Goal: Task Accomplishment & Management: Manage account settings

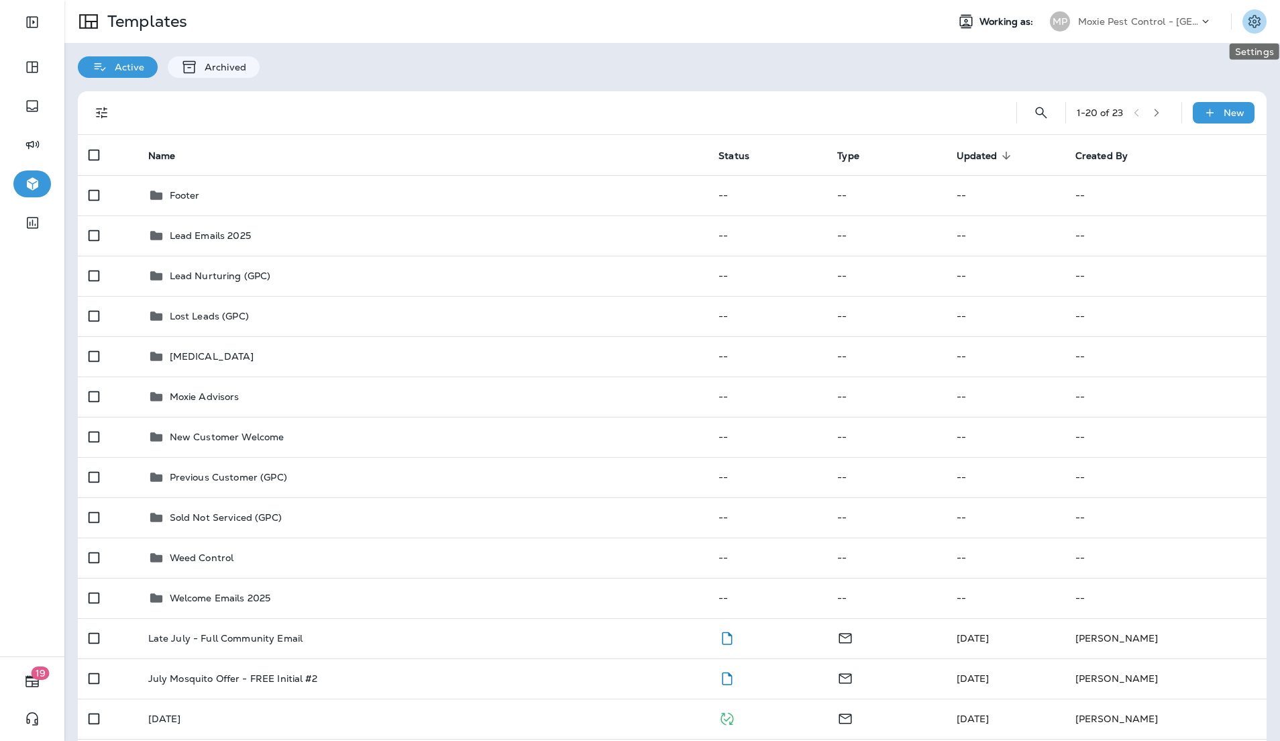
click at [1257, 25] on icon "Settings" at bounding box center [1255, 21] width 16 height 16
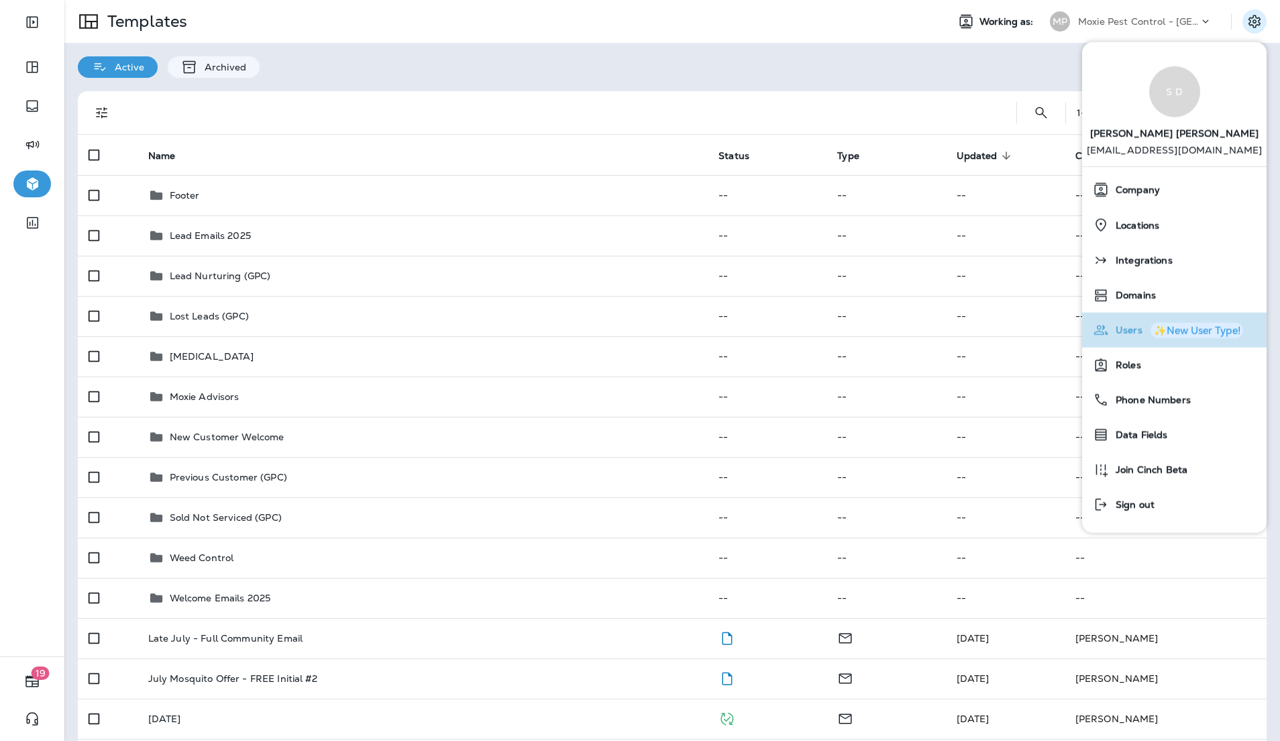
click at [1127, 325] on span "Users" at bounding box center [1126, 330] width 34 height 11
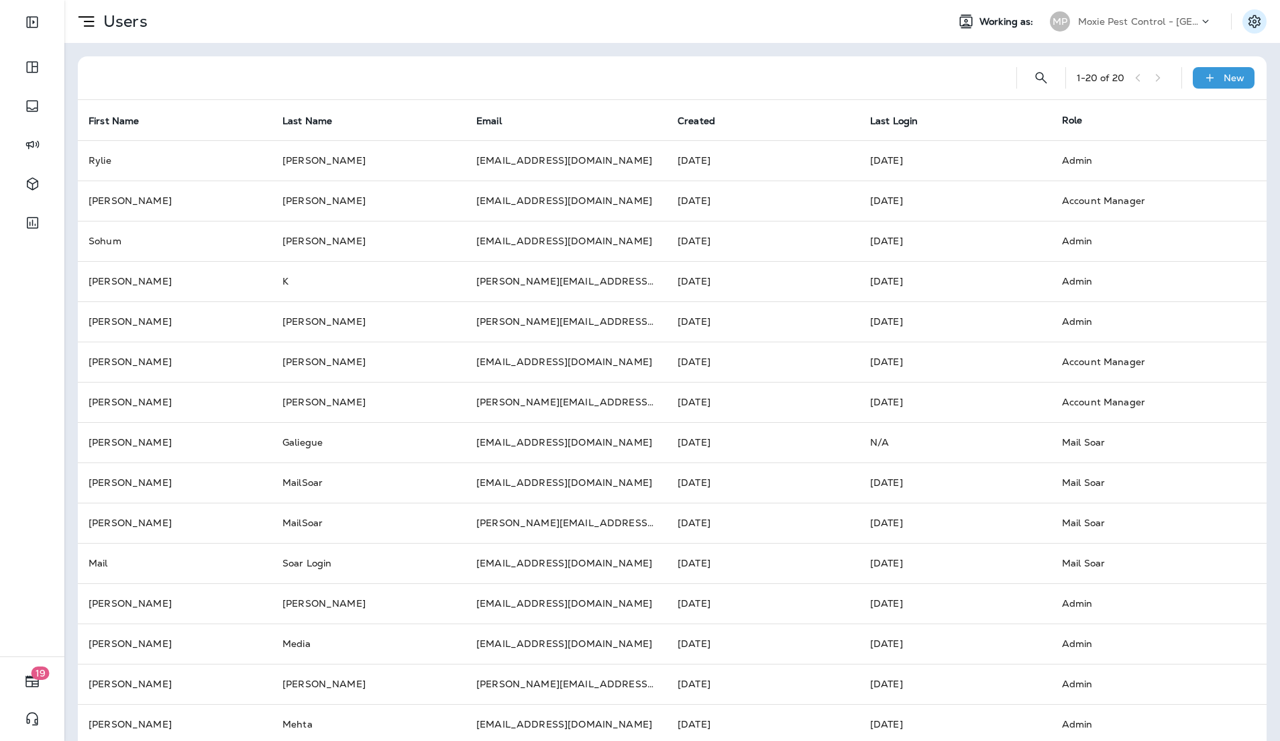
click at [1255, 19] on icon "Settings" at bounding box center [1255, 21] width 12 height 13
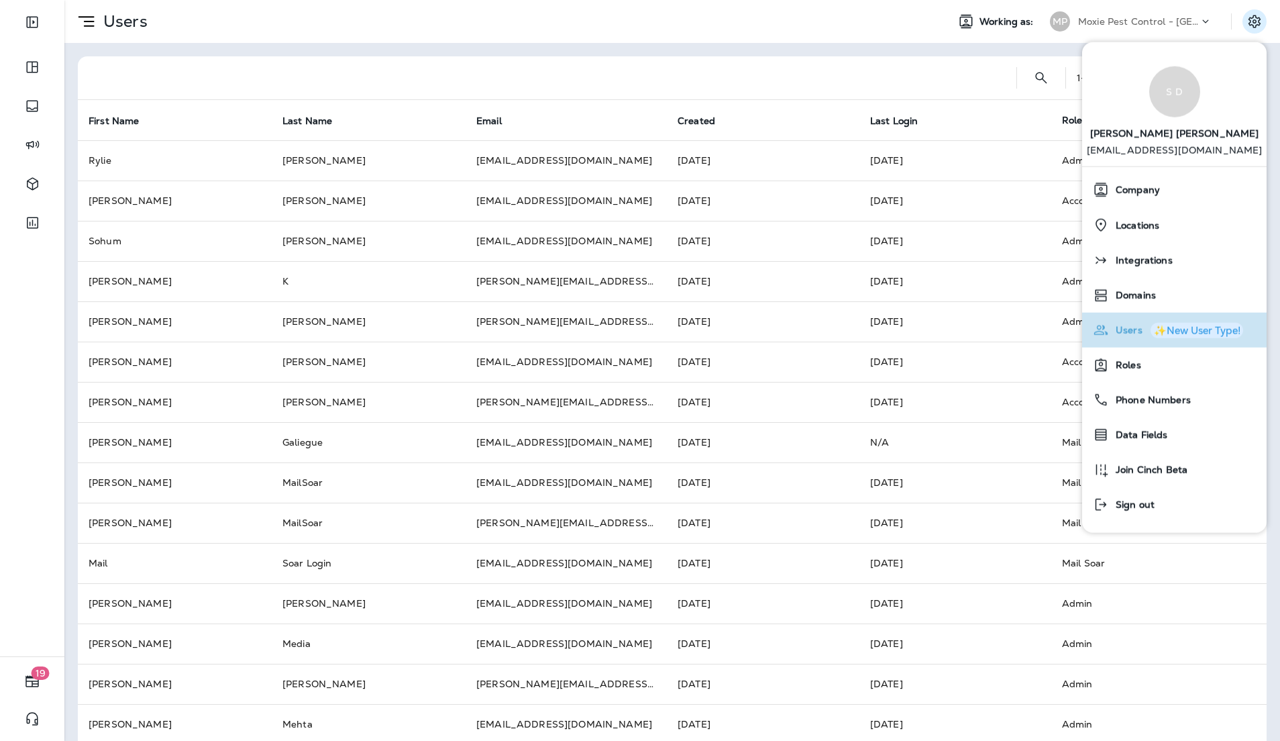
click at [1133, 337] on div "Users ✨New User Type!" at bounding box center [1175, 329] width 174 height 27
click at [468, 27] on div "Users" at bounding box center [500, 22] width 872 height 34
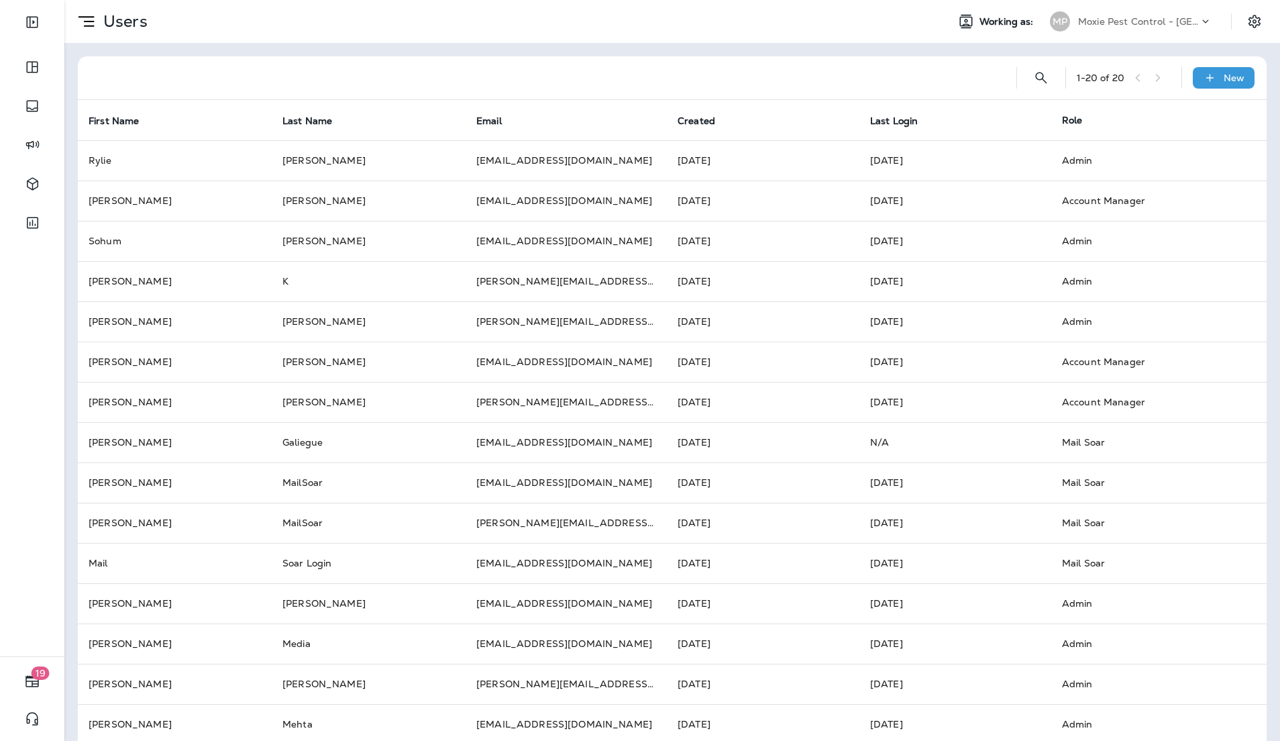
click at [1211, 19] on icon at bounding box center [1205, 21] width 13 height 13
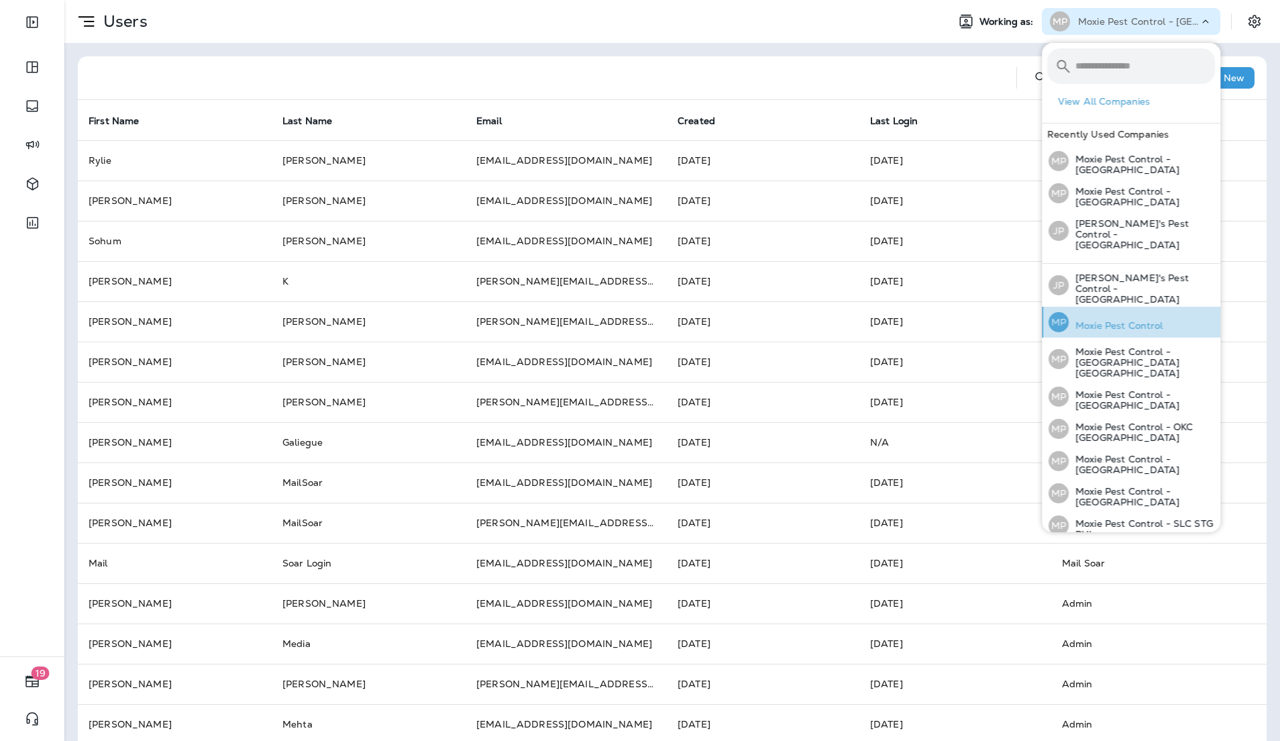
click at [1125, 320] on p "Moxie Pest Control" at bounding box center [1116, 325] width 95 height 11
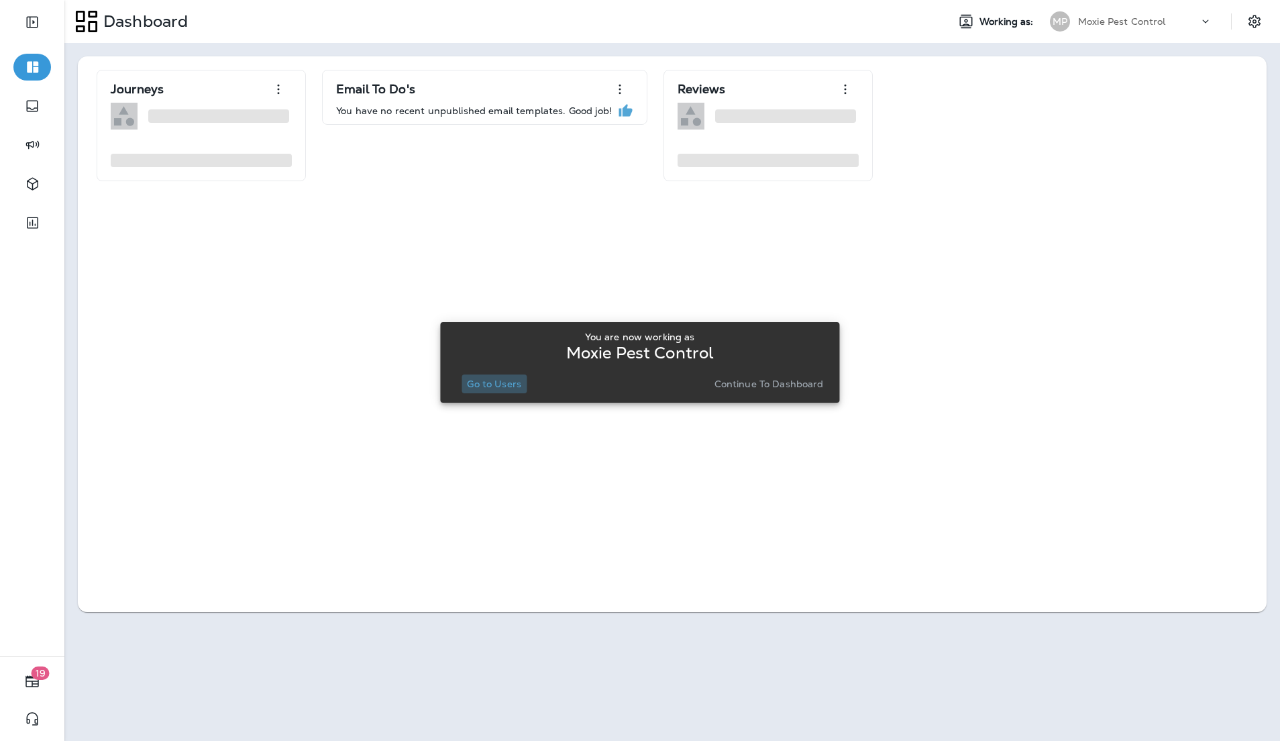
click at [505, 380] on p "Go to Users" at bounding box center [494, 383] width 54 height 11
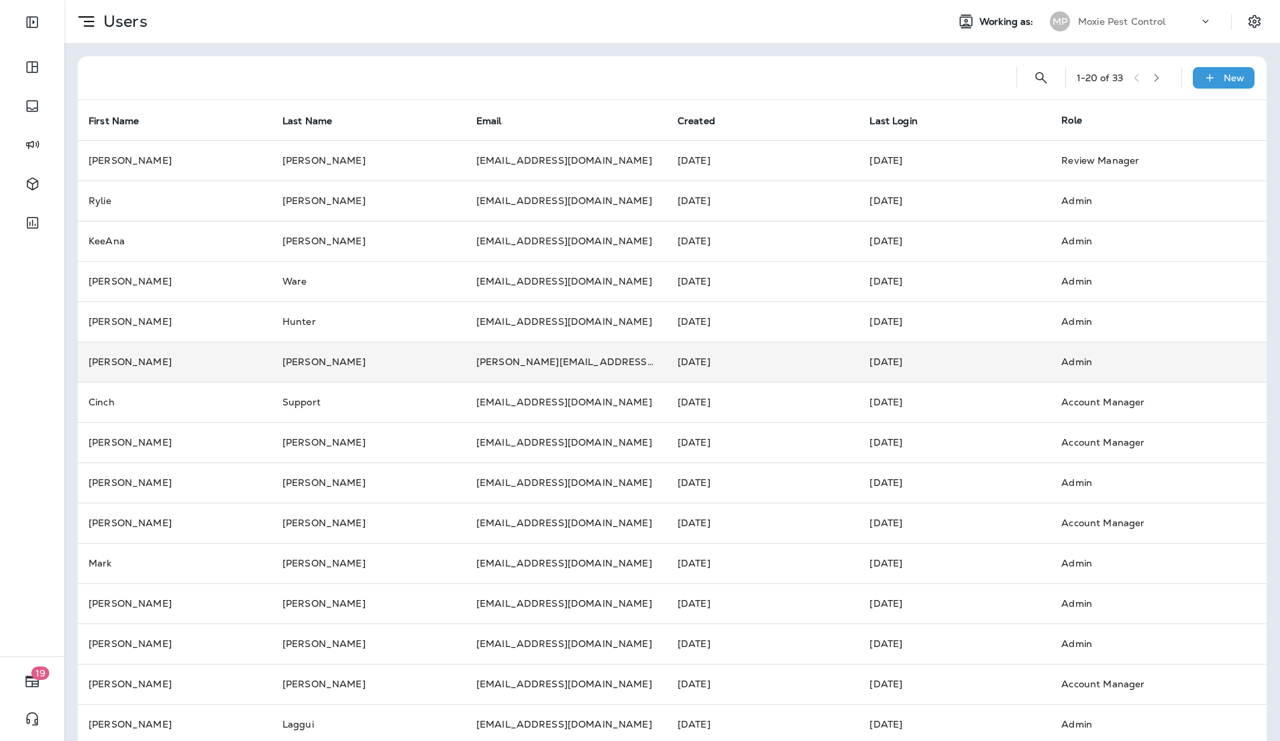
click at [502, 378] on td "[PERSON_NAME][EMAIL_ADDRESS][DOMAIN_NAME]" at bounding box center [566, 362] width 201 height 40
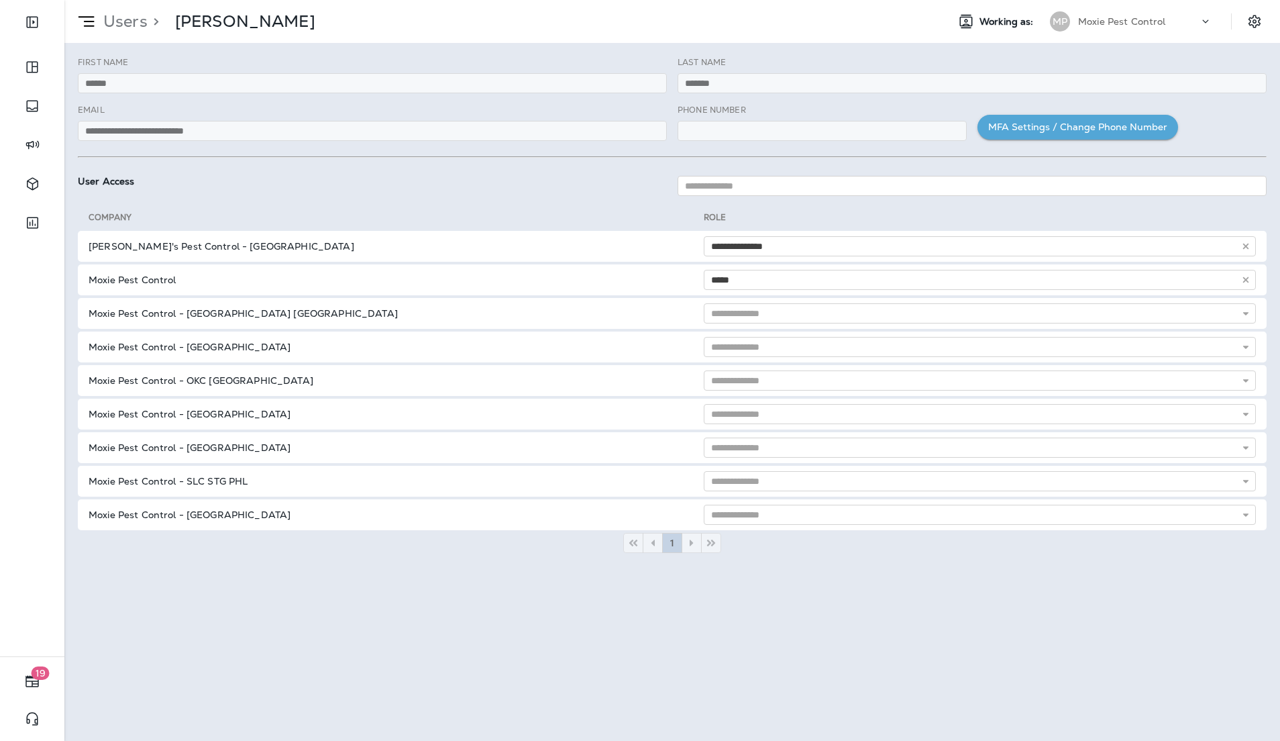
click at [1157, 25] on p "Moxie Pest Control" at bounding box center [1122, 21] width 88 height 11
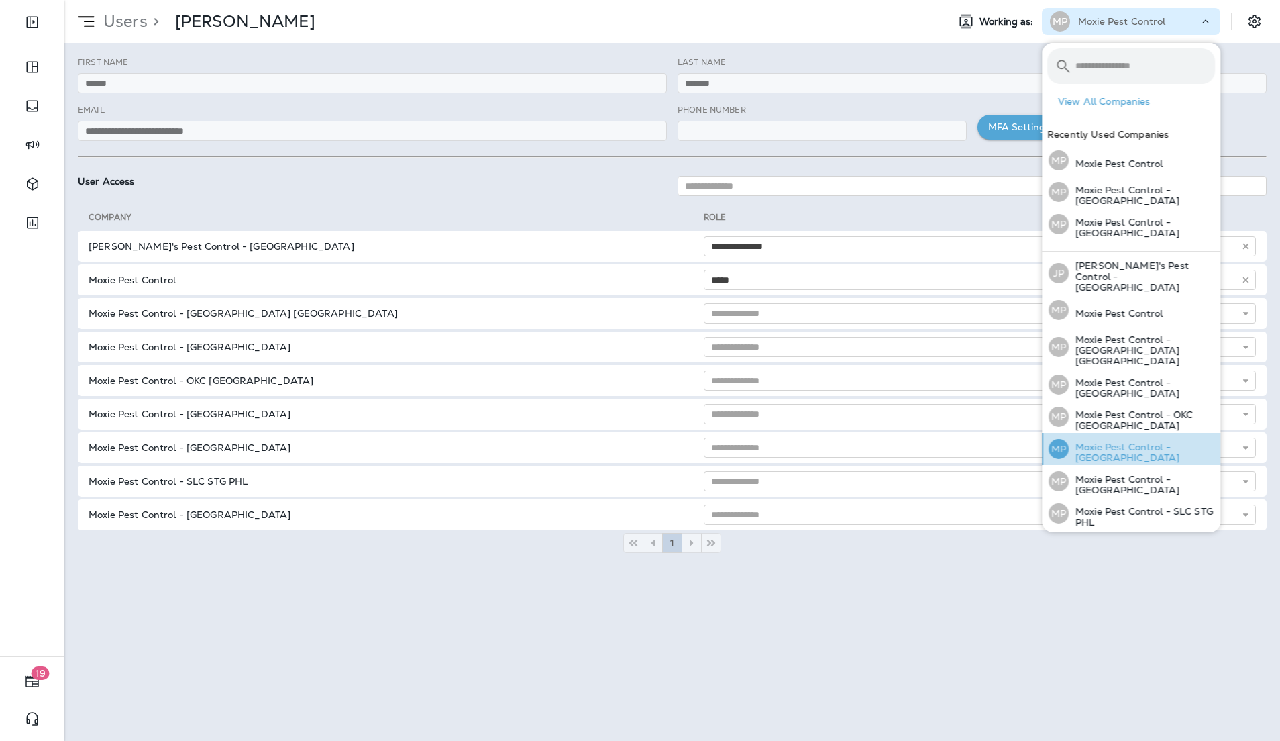
click at [1119, 441] on p "Moxie Pest Control - [GEOGRAPHIC_DATA]" at bounding box center [1142, 451] width 146 height 21
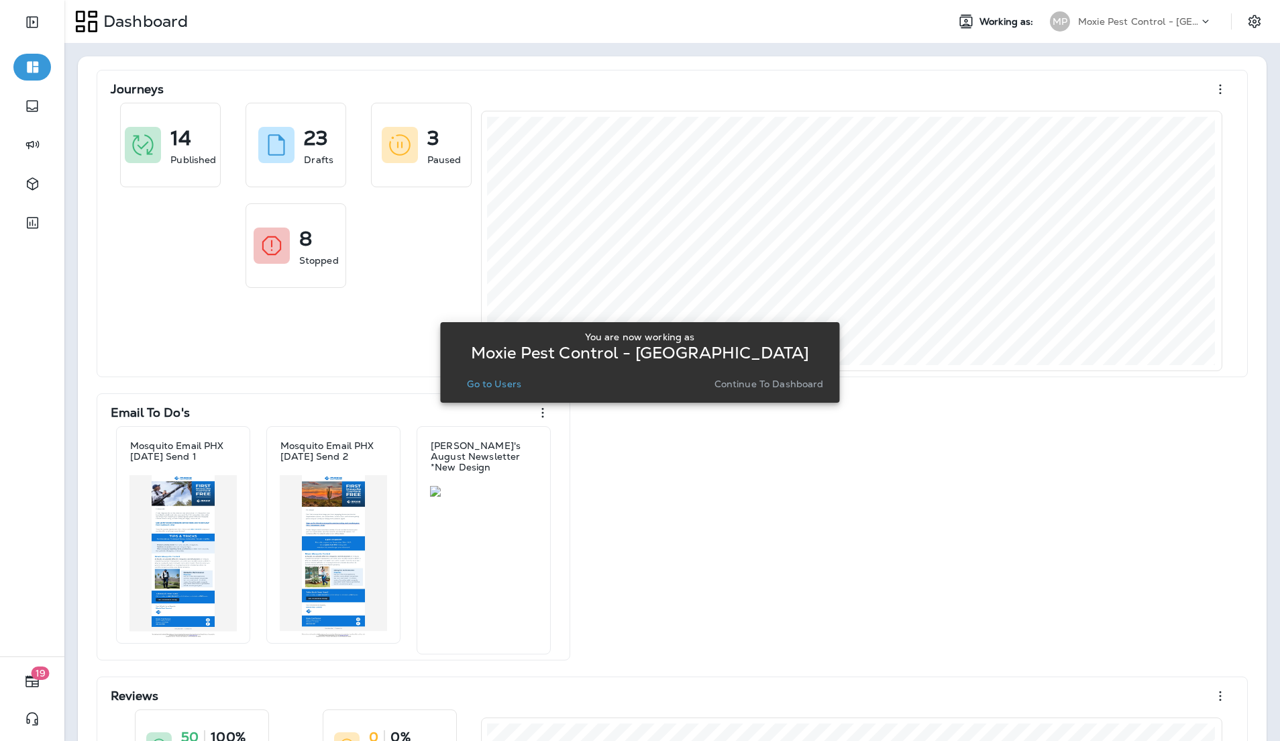
click at [464, 375] on button "Go to Users" at bounding box center [494, 383] width 65 height 19
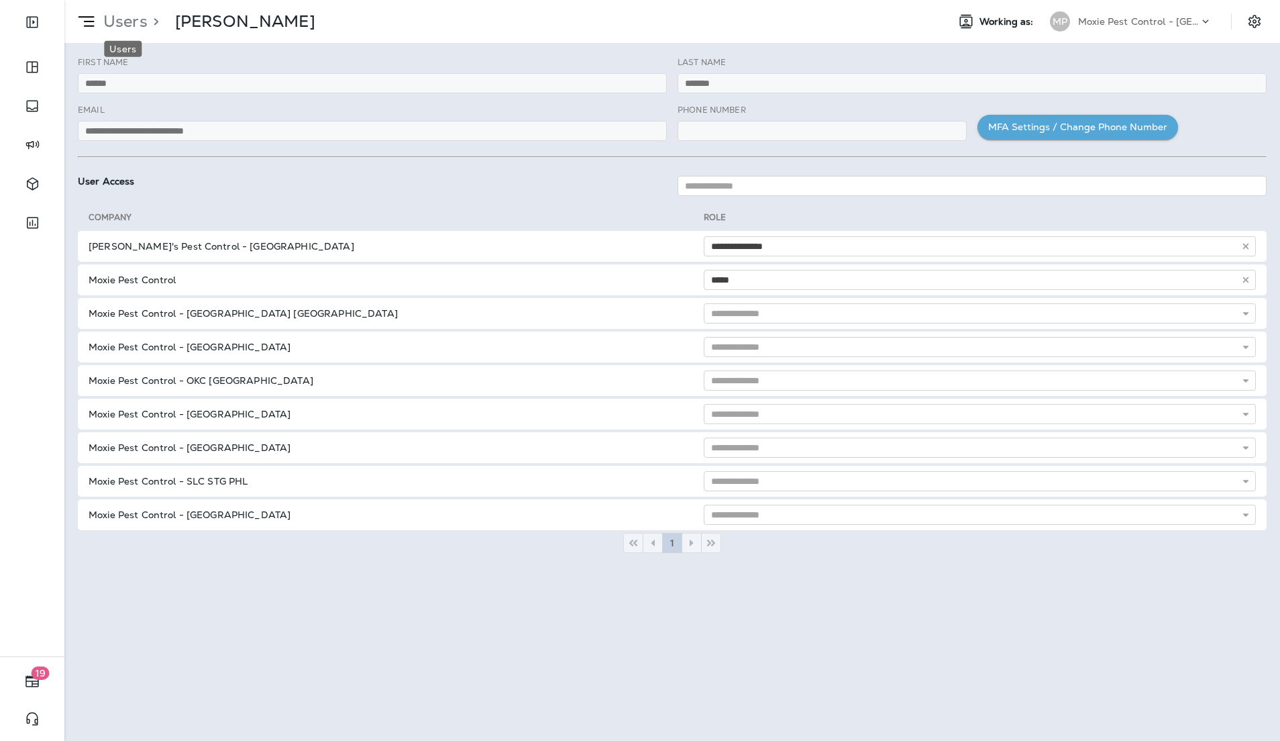
click at [116, 19] on p "Users" at bounding box center [123, 21] width 50 height 20
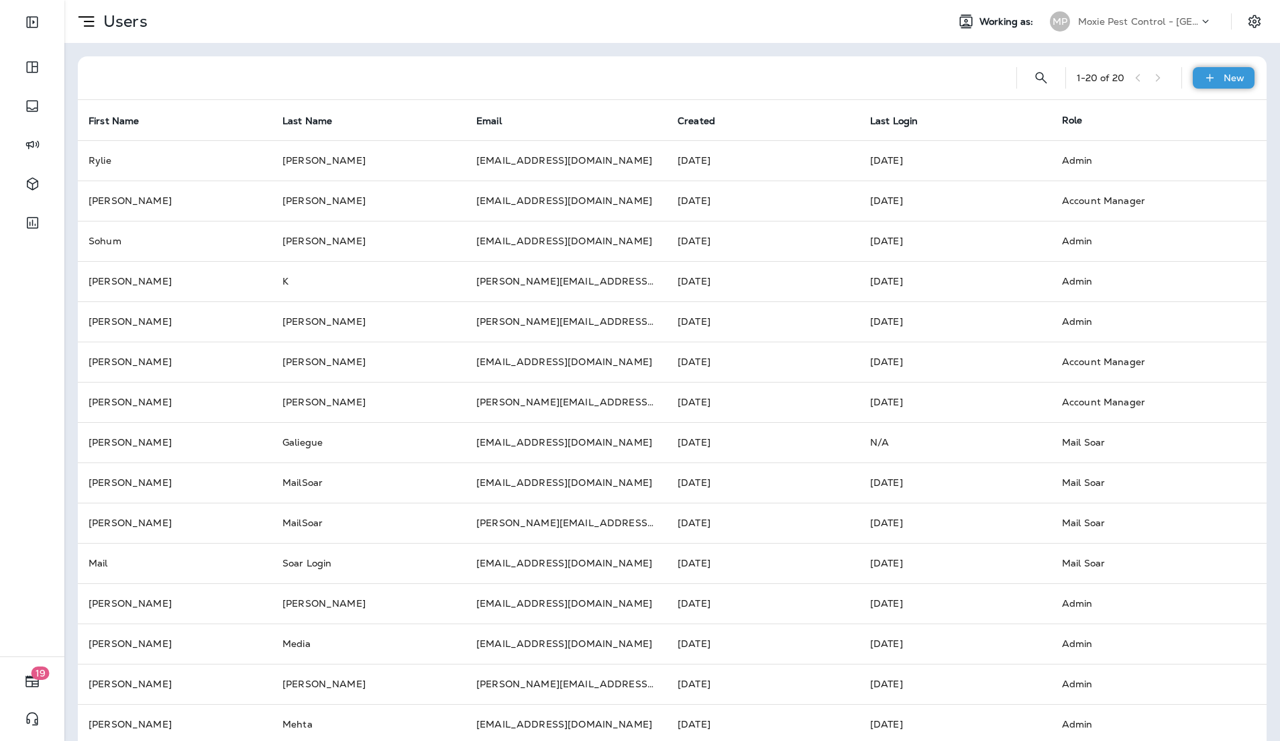
click at [1233, 72] on p "New" at bounding box center [1234, 77] width 21 height 11
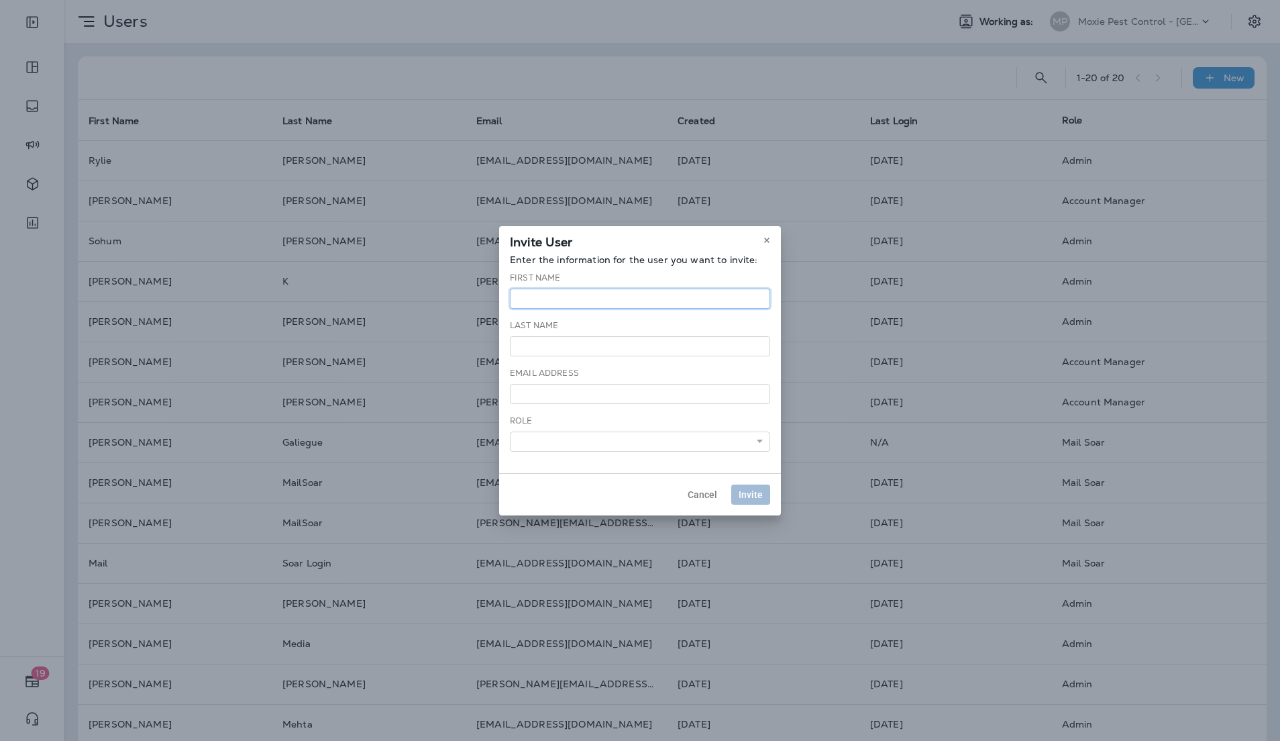
click at [746, 291] on input "text" at bounding box center [640, 299] width 260 height 20
type input "******"
click at [684, 342] on input "text" at bounding box center [640, 346] width 260 height 20
type input "*******"
click at [692, 392] on input "email" at bounding box center [640, 394] width 260 height 20
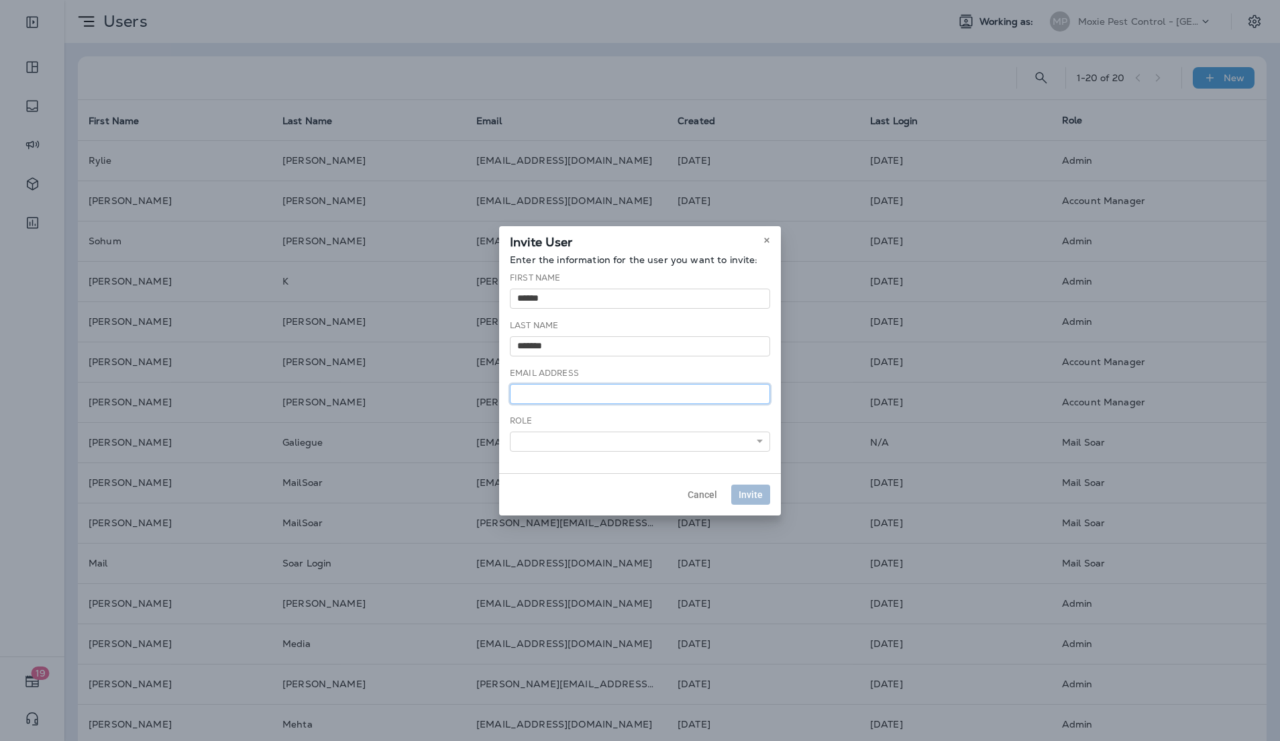
paste input "**********"
type input "**********"
click at [552, 440] on select "**********" at bounding box center [640, 441] width 260 height 20
select select "*"
click at [510, 431] on select "**********" at bounding box center [640, 441] width 260 height 20
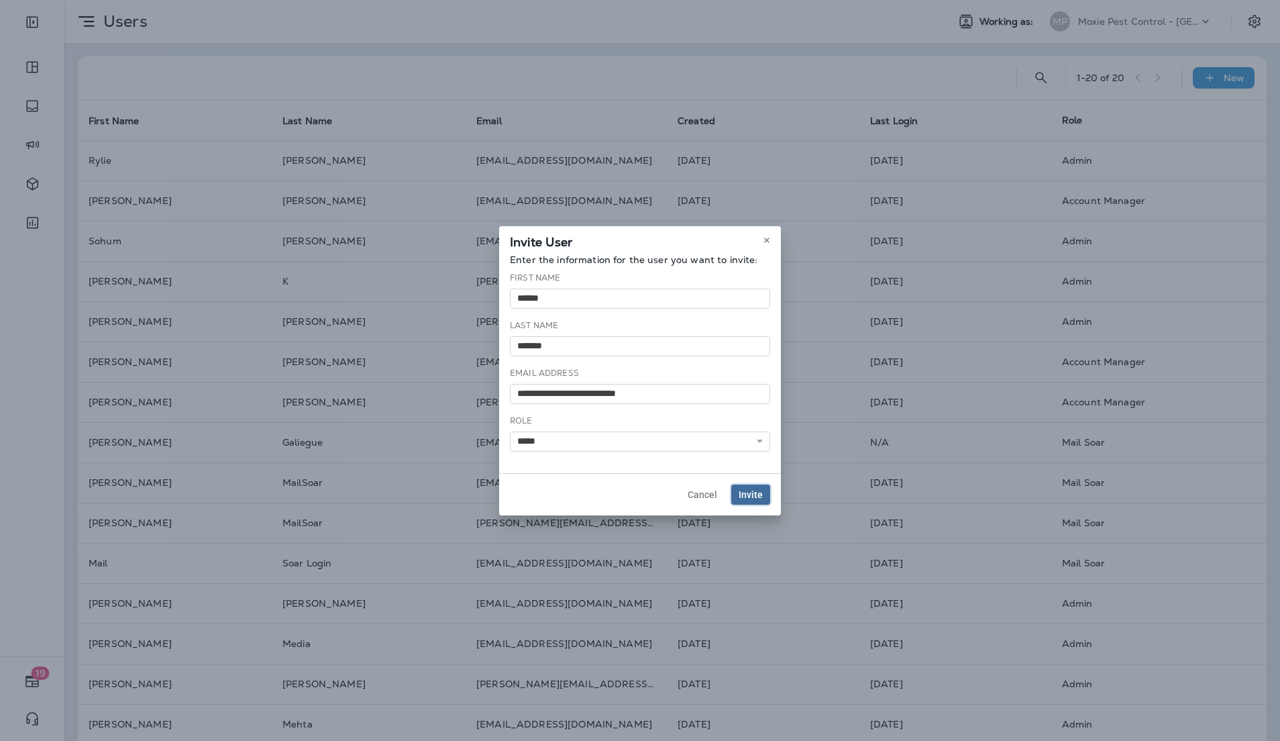
click at [752, 495] on span "Invite" at bounding box center [751, 494] width 24 height 9
select select
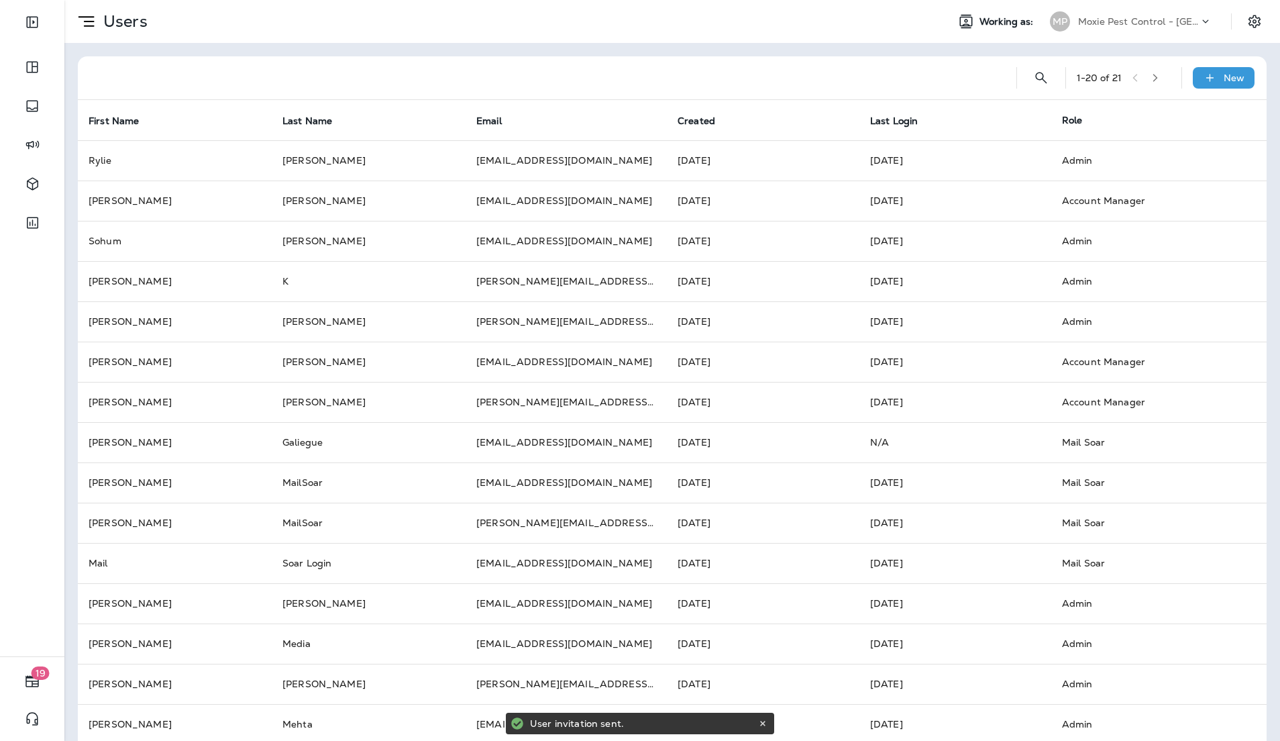
click at [1197, 17] on p "Moxie Pest Control - [GEOGRAPHIC_DATA]" at bounding box center [1138, 21] width 121 height 11
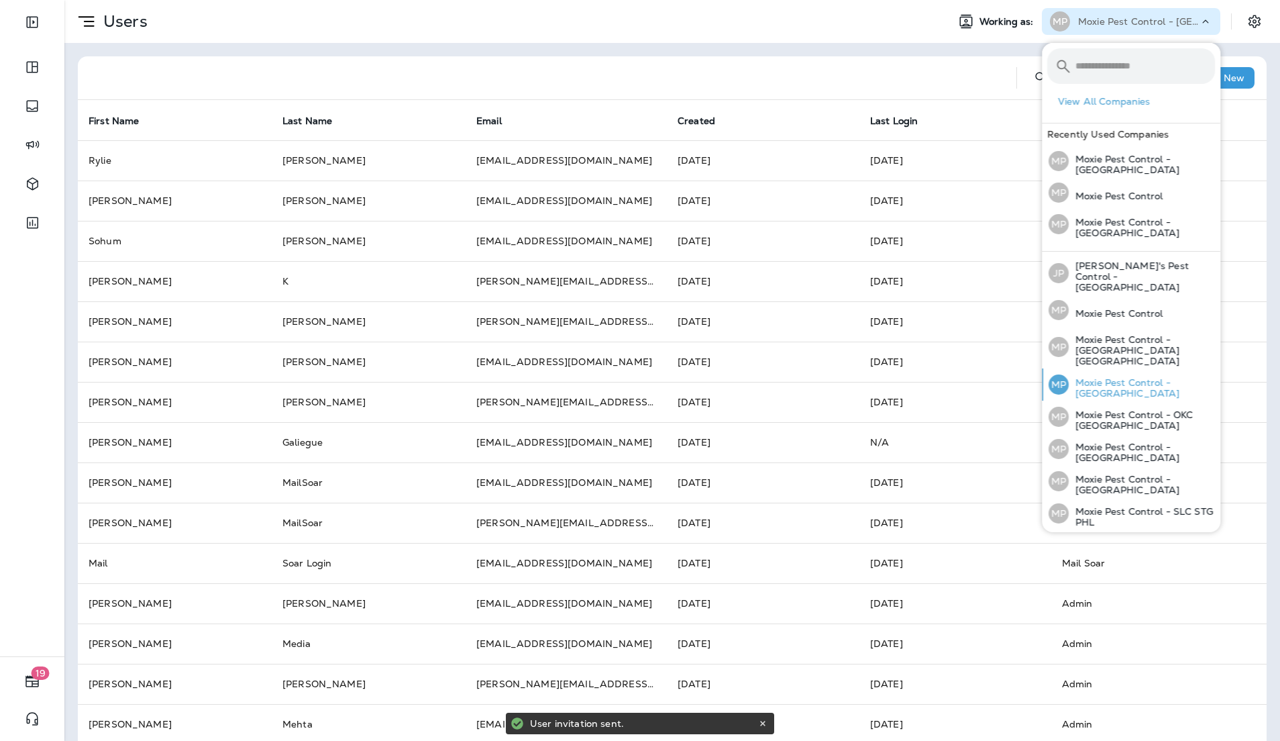
click at [1162, 377] on p "Moxie Pest Control - [GEOGRAPHIC_DATA]" at bounding box center [1142, 387] width 146 height 21
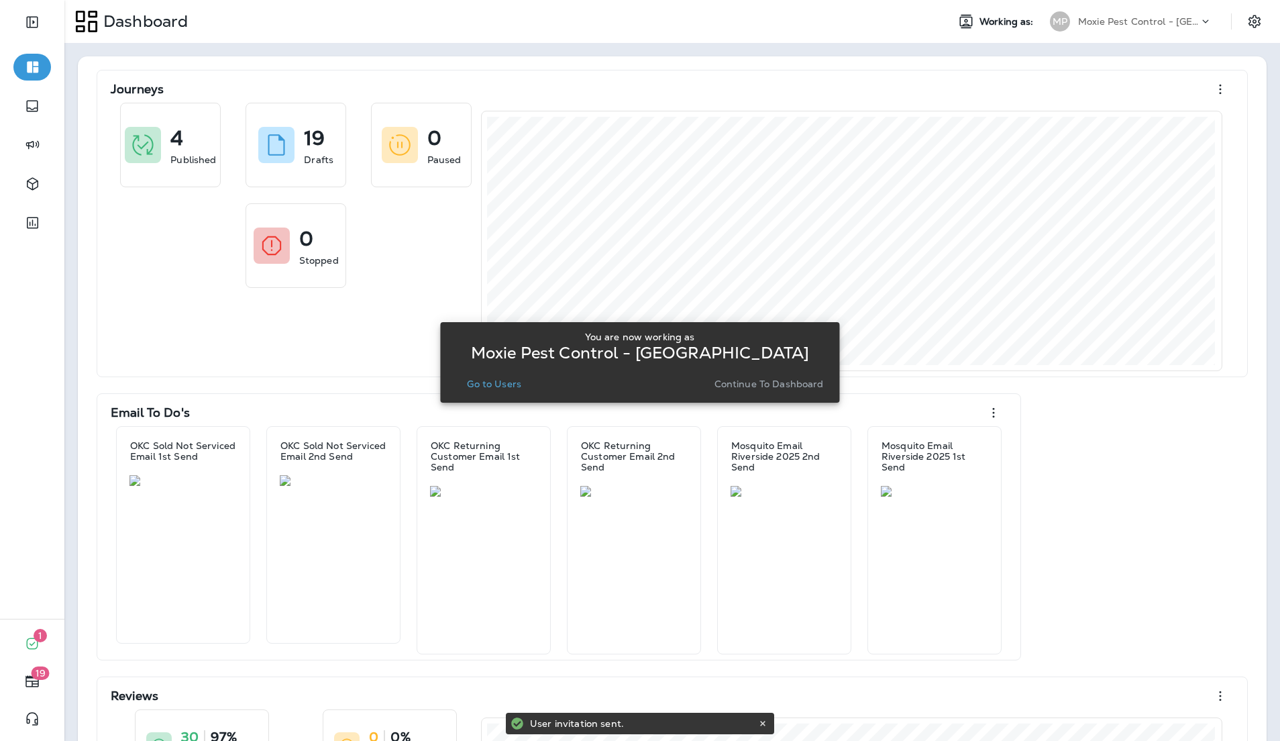
click at [499, 370] on div "You are now working as Moxie Pest Control - OC Riverside Go to Users Continue t…" at bounding box center [640, 362] width 378 height 62
click at [497, 386] on p "Go to Users" at bounding box center [494, 383] width 54 height 11
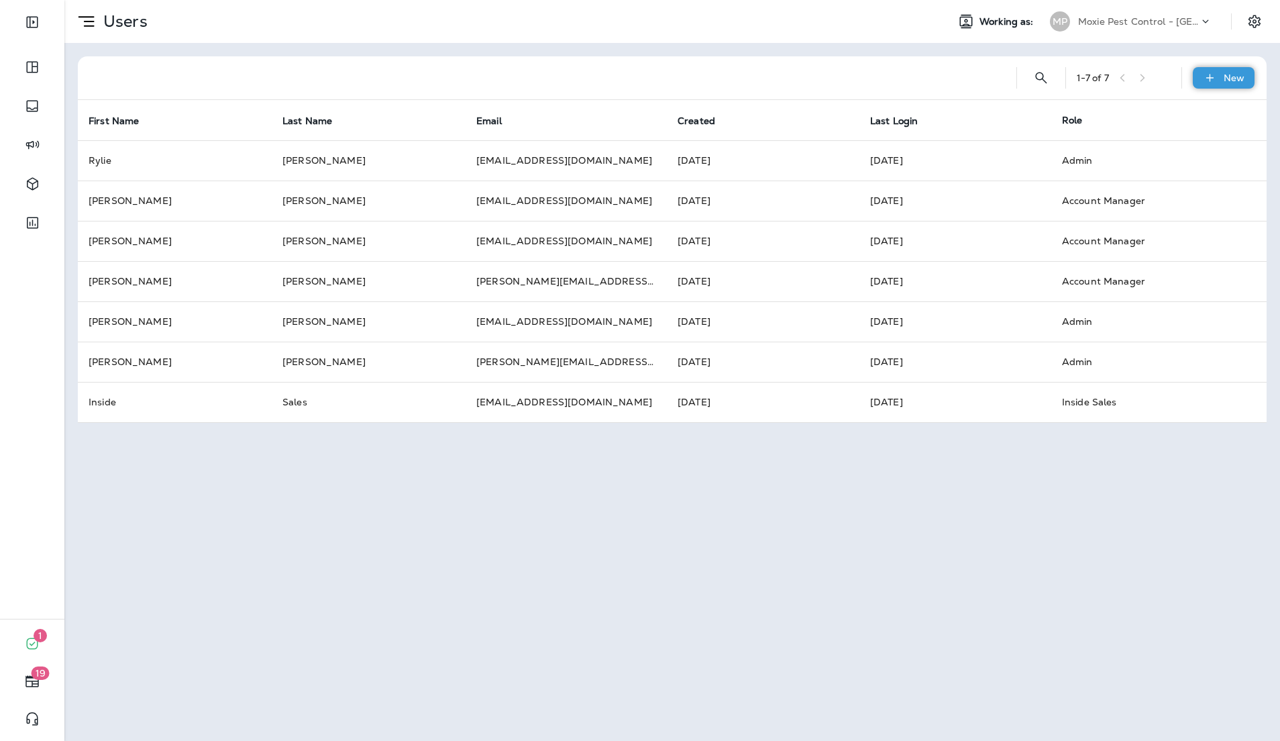
click at [1209, 73] on icon at bounding box center [1210, 77] width 14 height 13
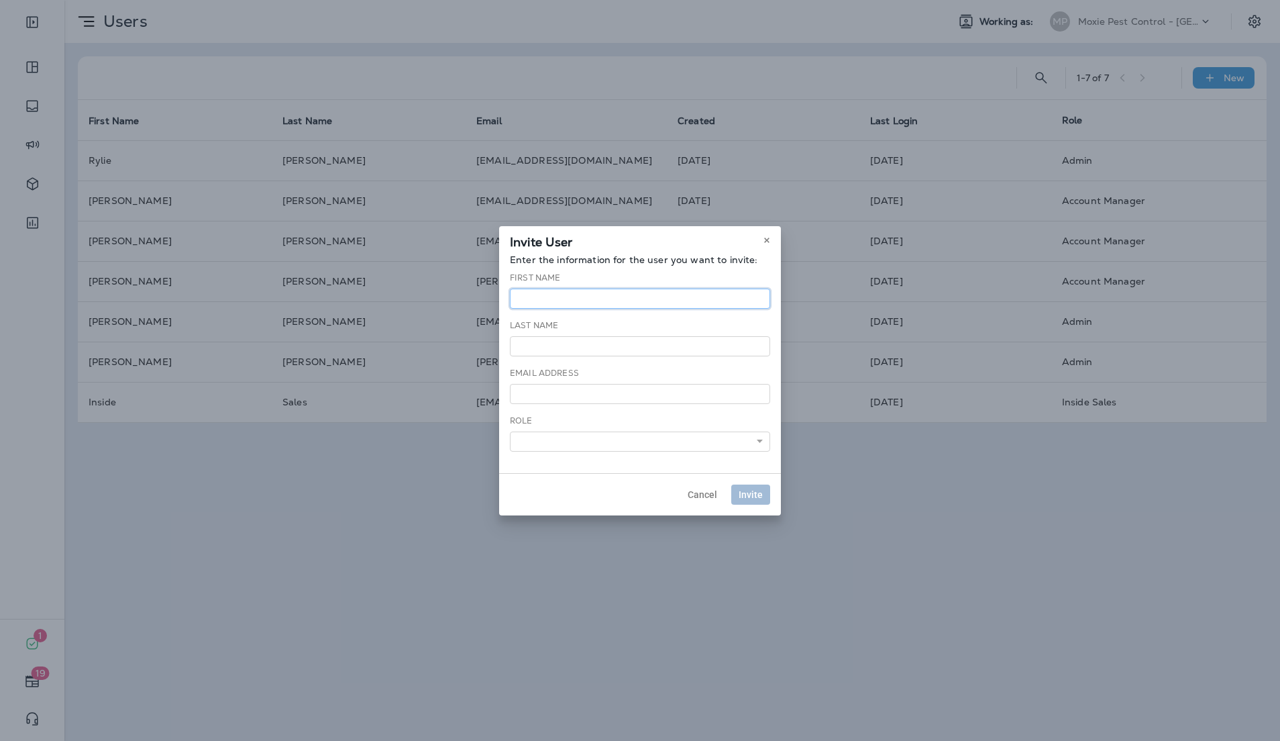
click at [588, 295] on input "text" at bounding box center [640, 299] width 260 height 20
type input "******"
click at [583, 346] on input "text" at bounding box center [640, 346] width 260 height 20
type input "*******"
click at [581, 391] on input "email" at bounding box center [640, 394] width 260 height 20
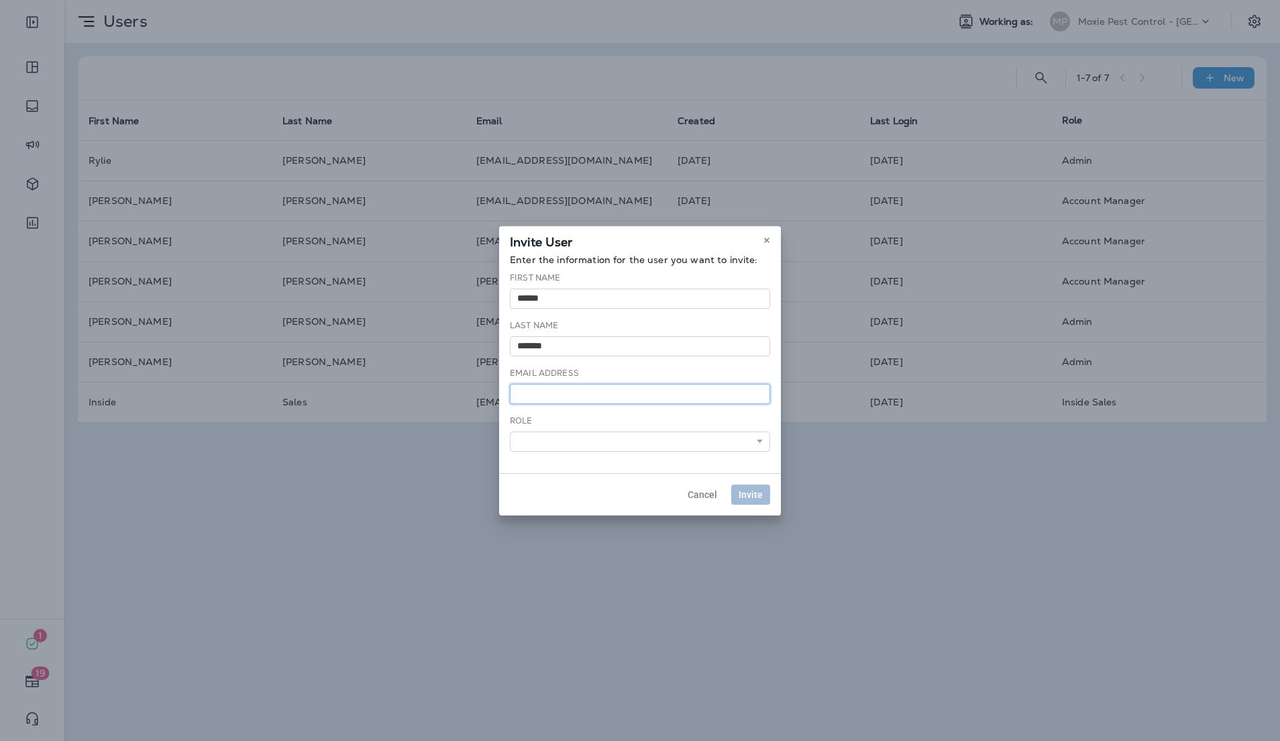
type input "*"
paste input "**********"
type input "**********"
click at [584, 432] on select "**********" at bounding box center [640, 441] width 260 height 20
select select "*"
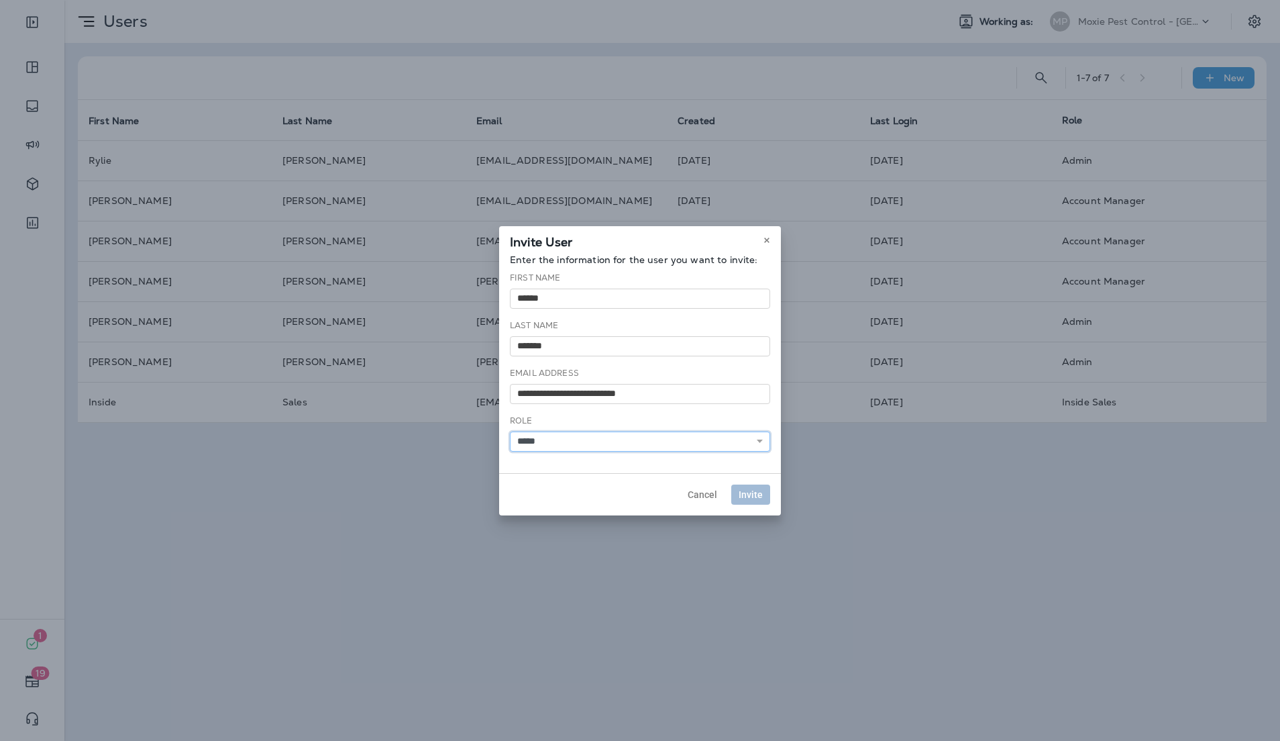
click at [510, 431] on select "**********" at bounding box center [640, 441] width 260 height 20
click at [746, 493] on span "Invite" at bounding box center [751, 494] width 24 height 9
select select
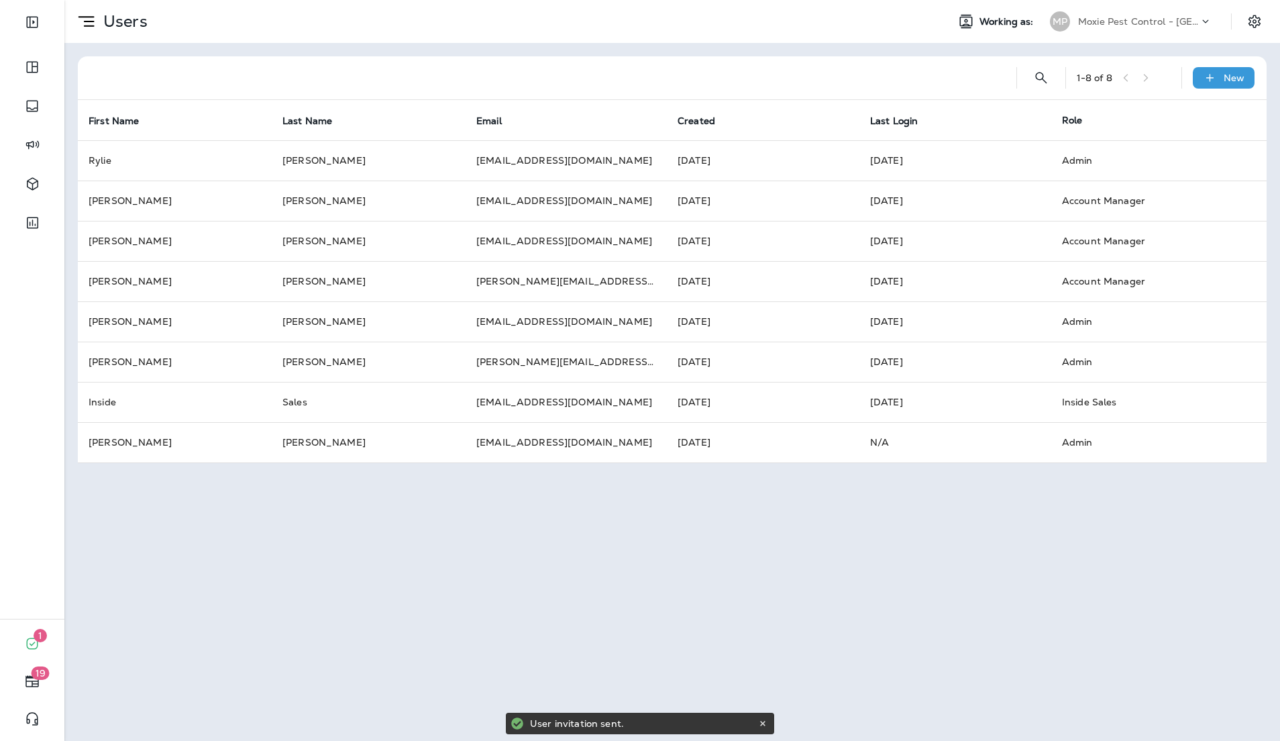
click at [1176, 22] on p "Moxie Pest Control - [GEOGRAPHIC_DATA]" at bounding box center [1138, 21] width 121 height 11
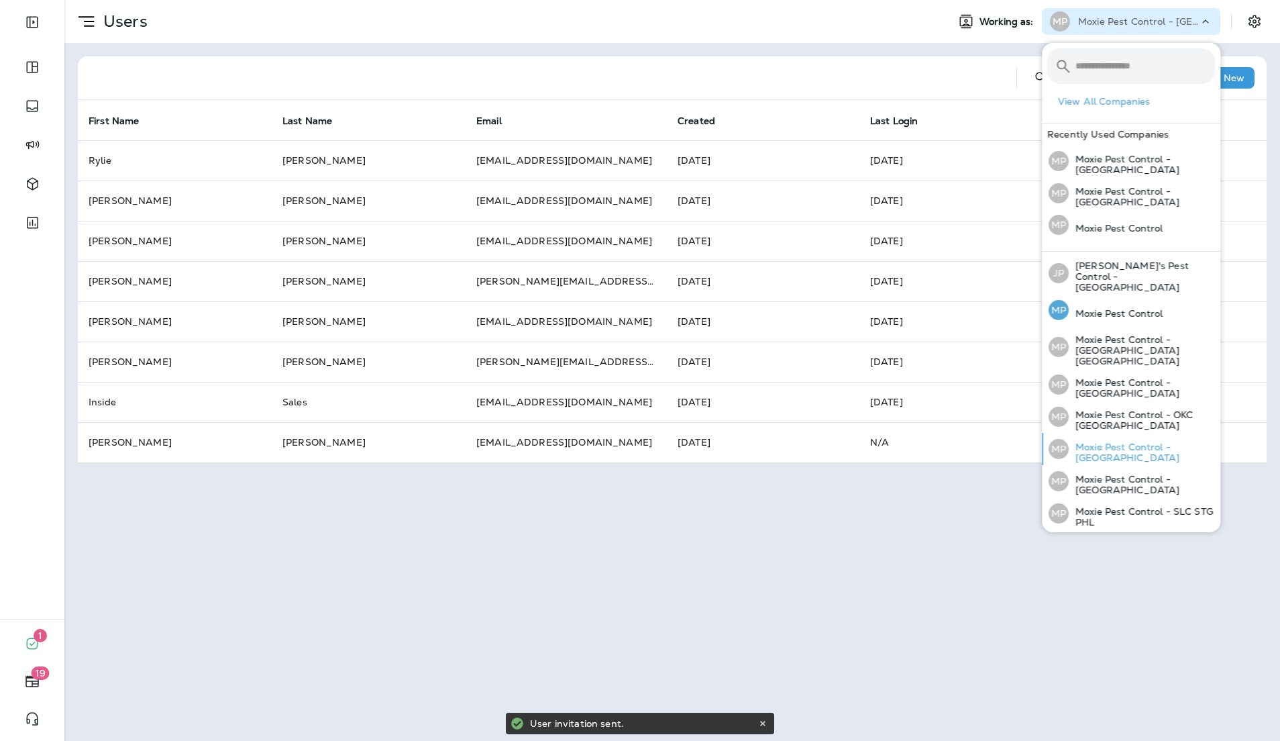
scroll to position [9, 0]
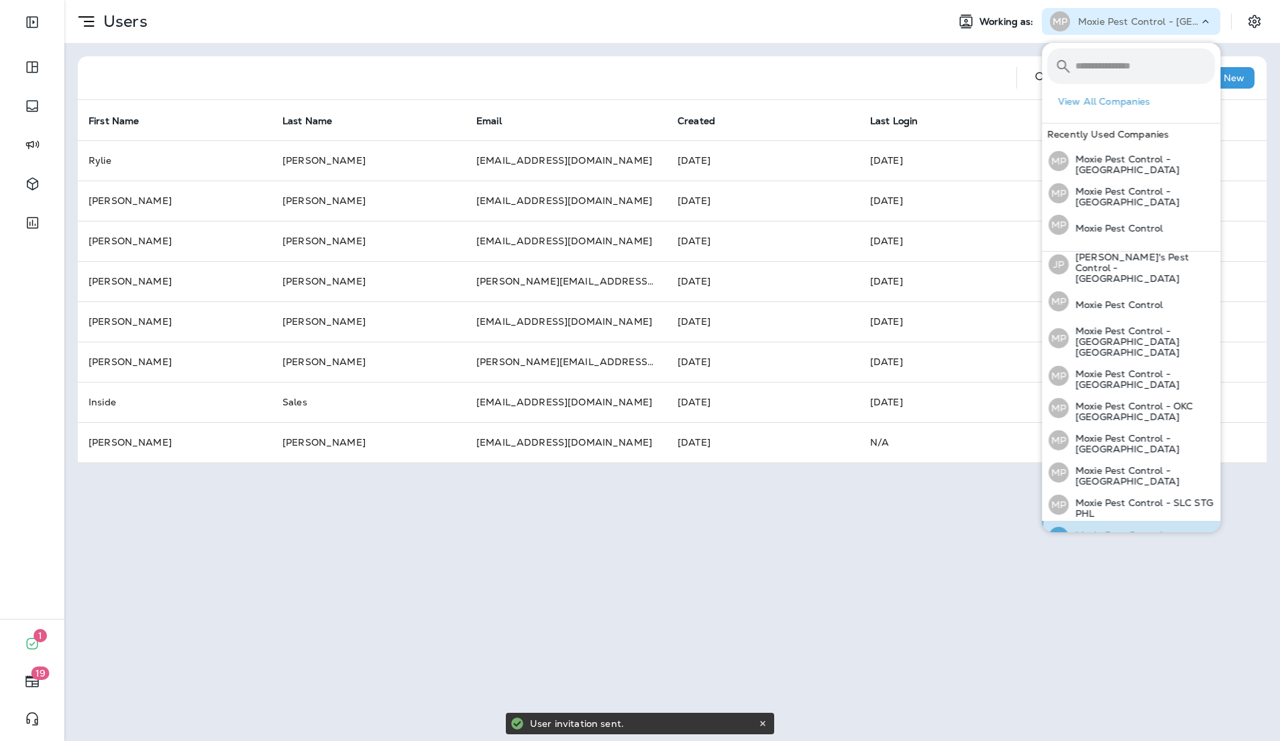
click at [1155, 521] on div "MP Moxie Pest Control - [GEOGRAPHIC_DATA]" at bounding box center [1131, 537] width 177 height 32
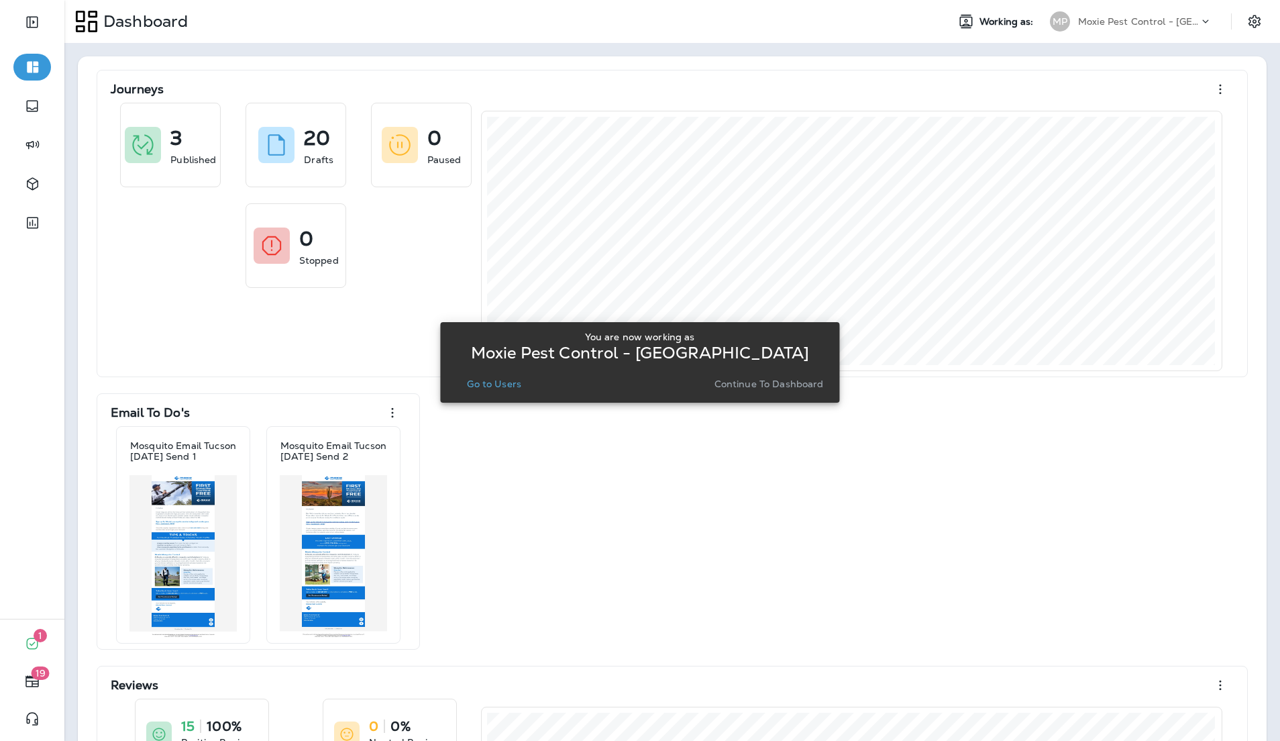
click at [441, 389] on div "You are now working as Moxie Pest Control - [GEOGRAPHIC_DATA] Go to Users Conti…" at bounding box center [639, 362] width 399 height 81
click at [488, 391] on button "Go to Users" at bounding box center [494, 383] width 65 height 19
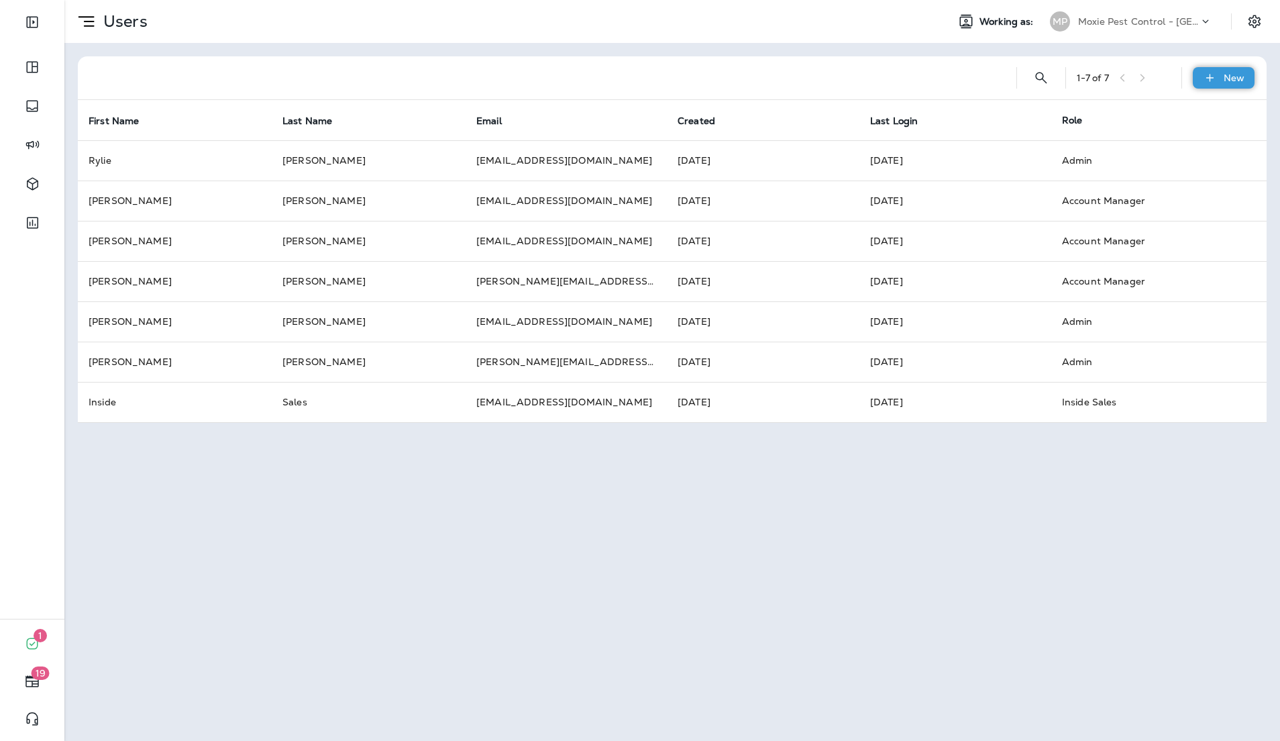
click at [1203, 84] on icon at bounding box center [1210, 77] width 14 height 13
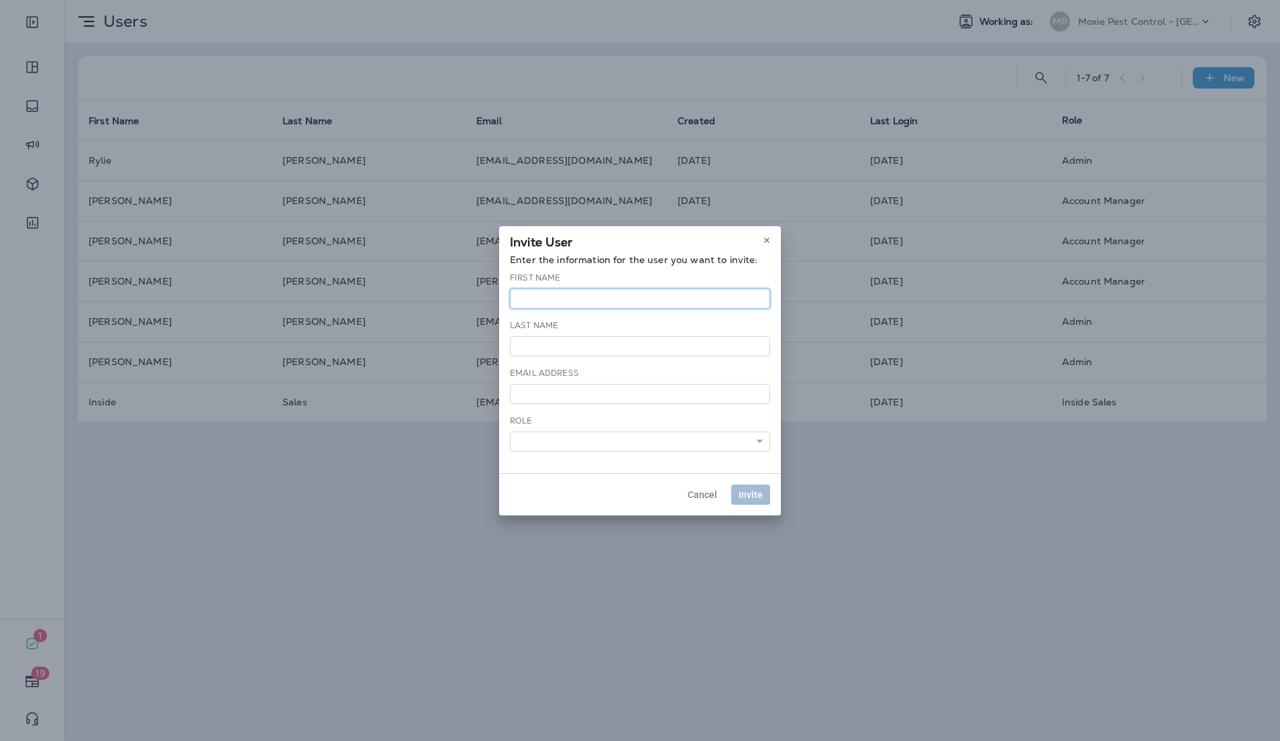
click at [610, 296] on input "text" at bounding box center [640, 299] width 260 height 20
type input "******"
click at [609, 344] on input "text" at bounding box center [640, 346] width 260 height 20
type input "*******"
click at [608, 391] on input "email" at bounding box center [640, 394] width 260 height 20
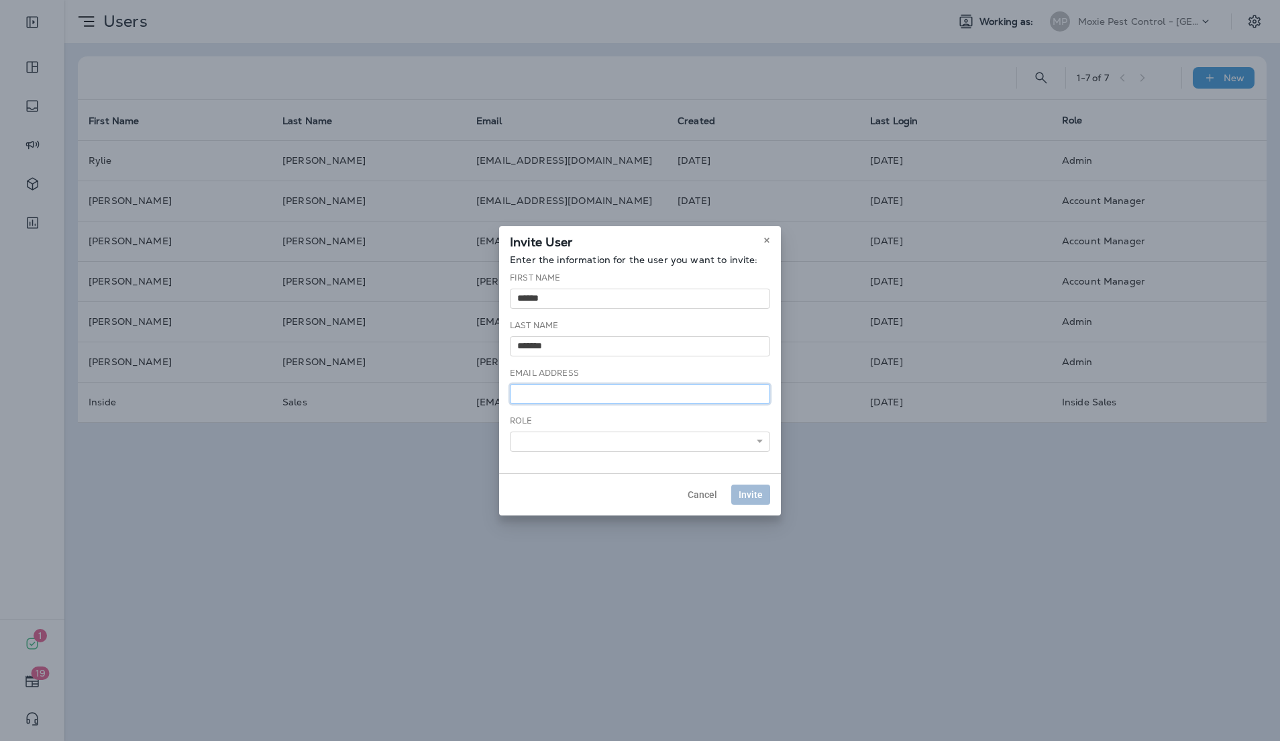
paste input "**********"
type input "**********"
click at [597, 444] on select "**********" at bounding box center [640, 441] width 260 height 20
select select "*"
click at [510, 431] on select "**********" at bounding box center [640, 441] width 260 height 20
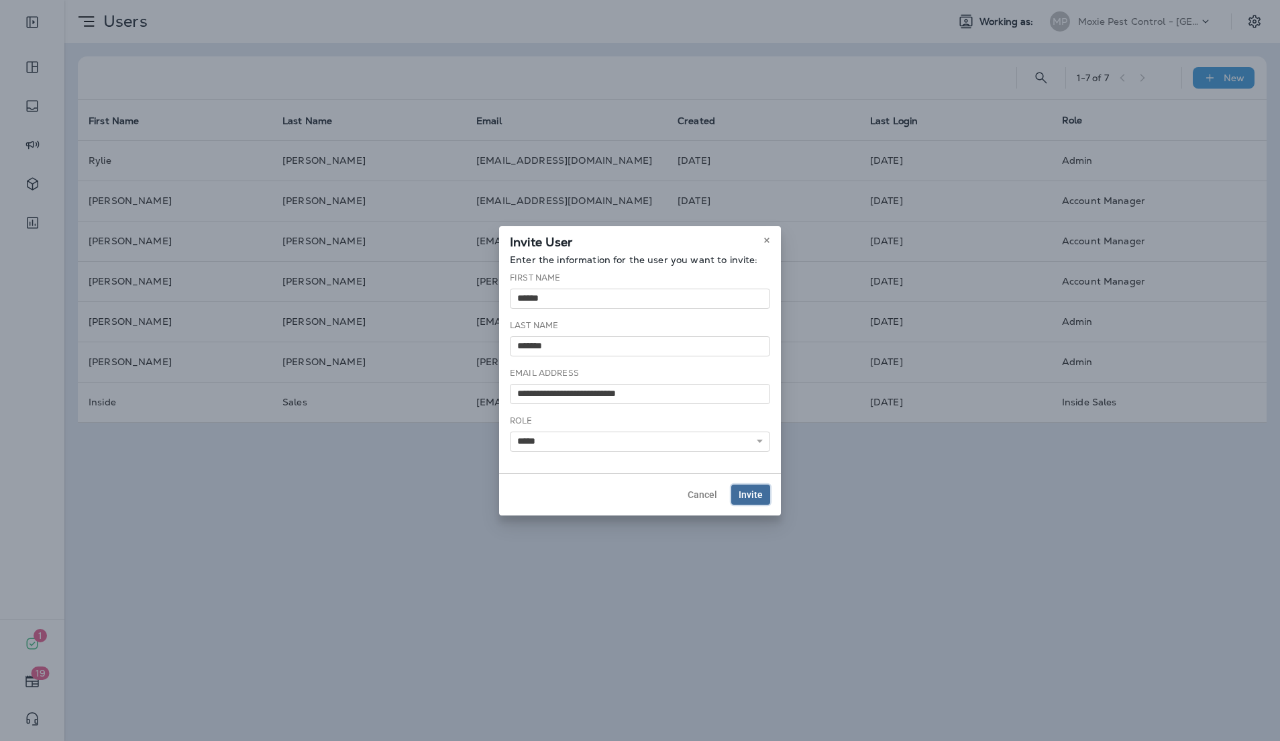
click at [744, 490] on span "Invite" at bounding box center [751, 494] width 24 height 9
select select
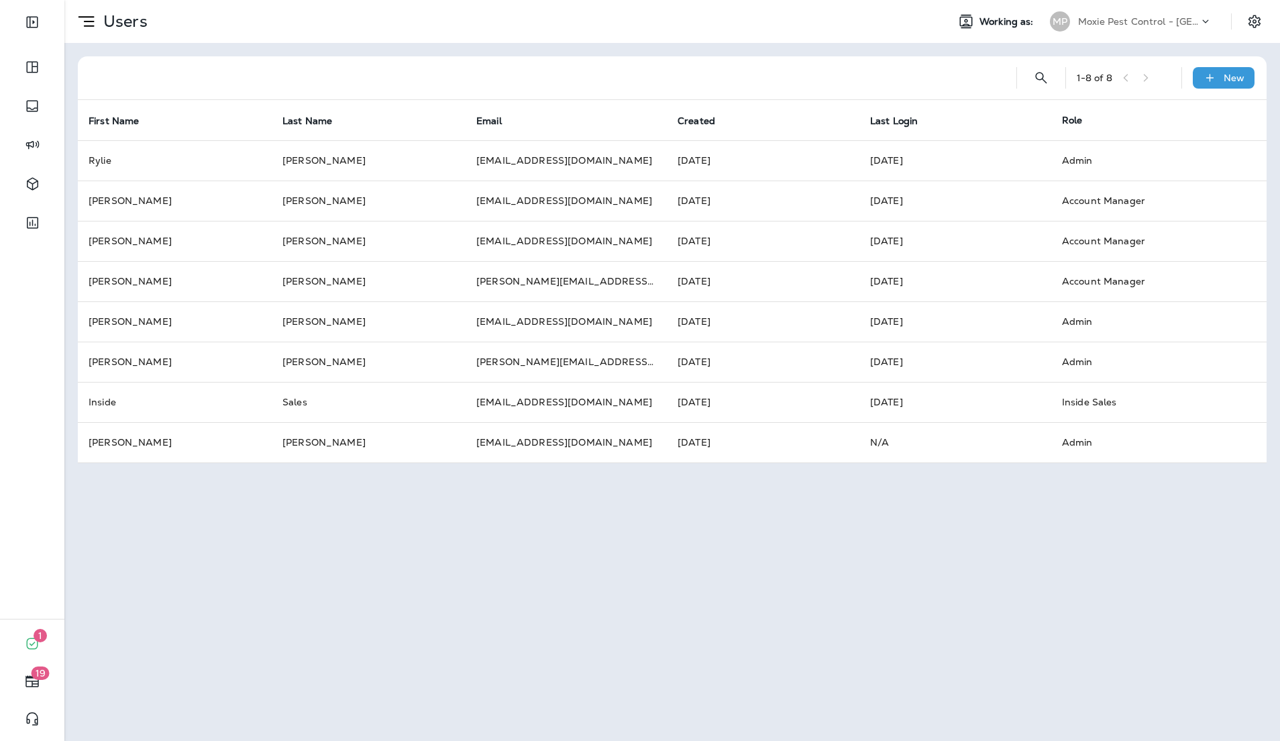
click at [1136, 18] on p "Moxie Pest Control - [GEOGRAPHIC_DATA]" at bounding box center [1138, 21] width 121 height 11
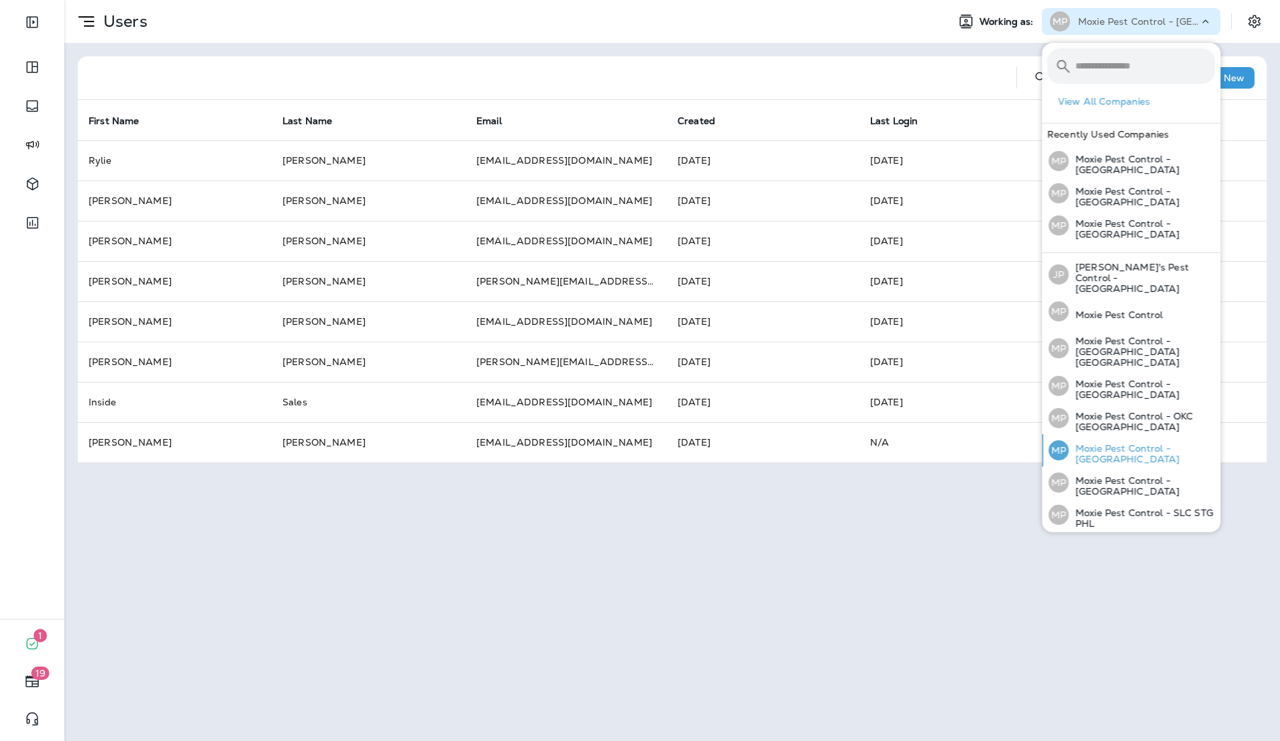
click at [1112, 435] on div "MP Moxie Pest Control - [GEOGRAPHIC_DATA]" at bounding box center [1131, 450] width 177 height 32
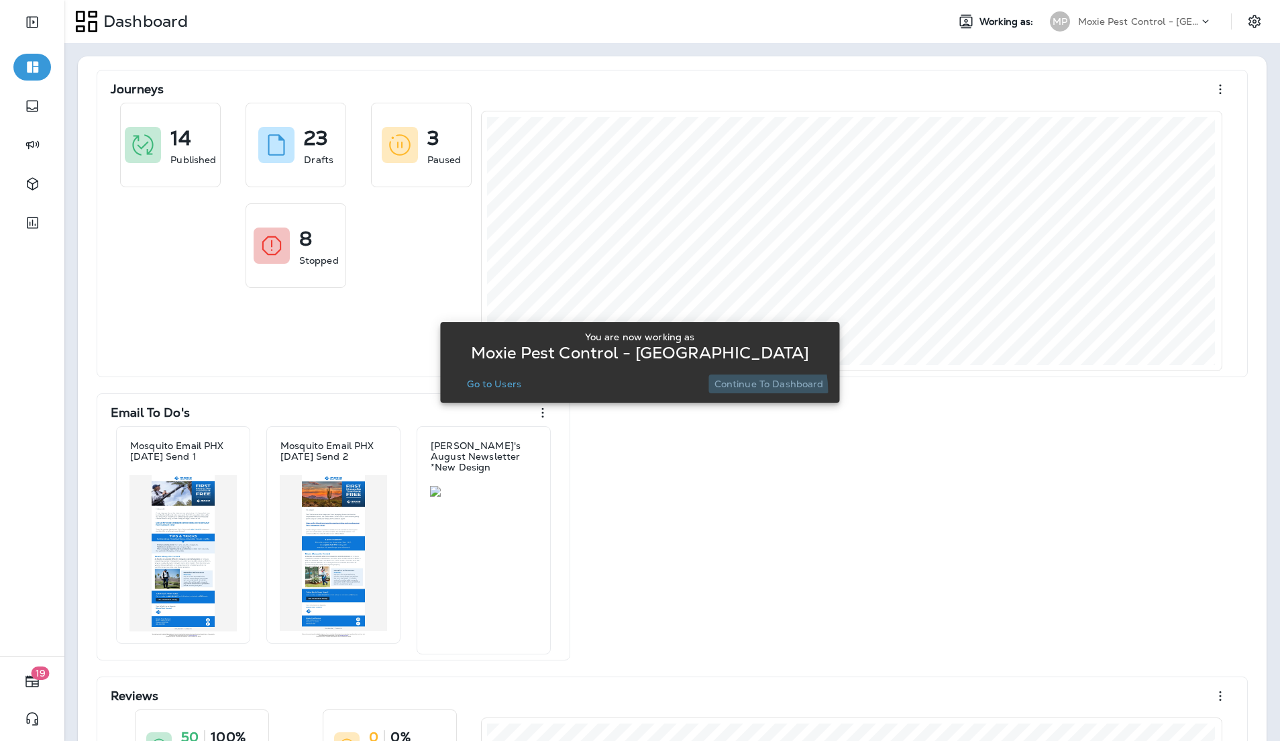
click at [721, 391] on button "Continue to Dashboard" at bounding box center [769, 383] width 120 height 19
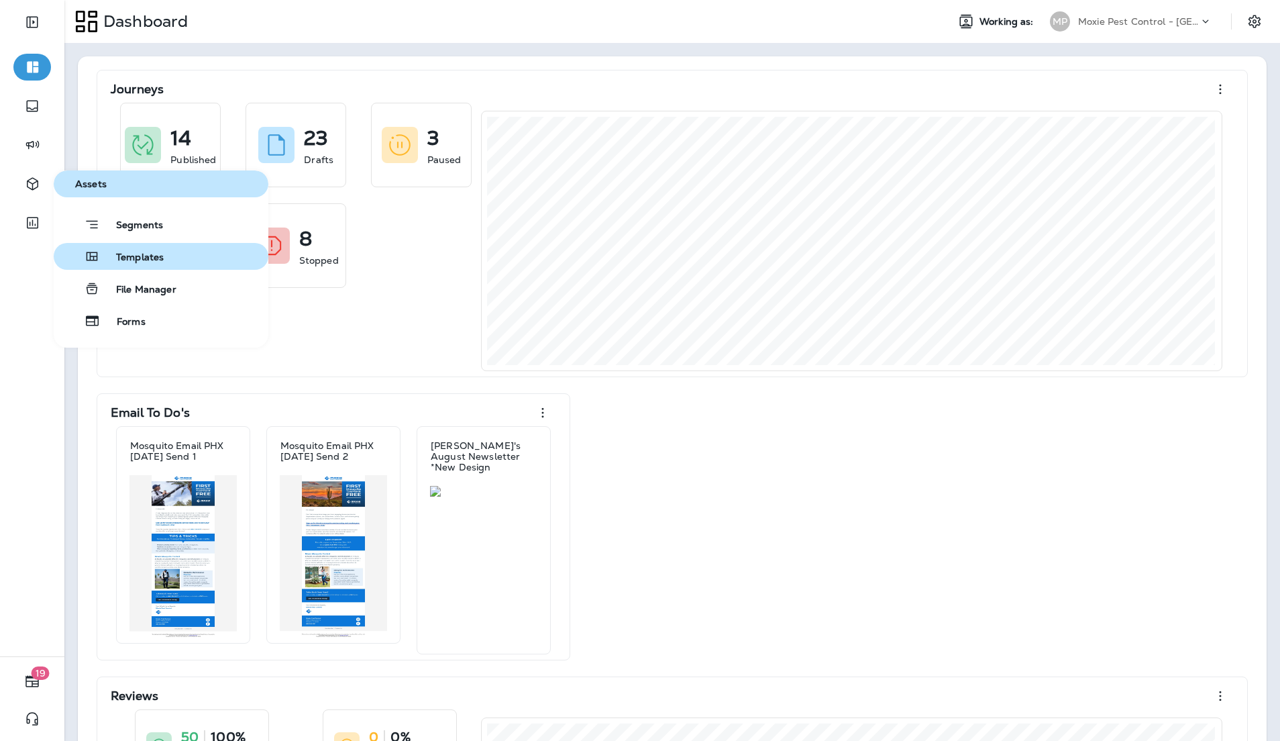
click at [93, 253] on icon "button" at bounding box center [92, 256] width 16 height 16
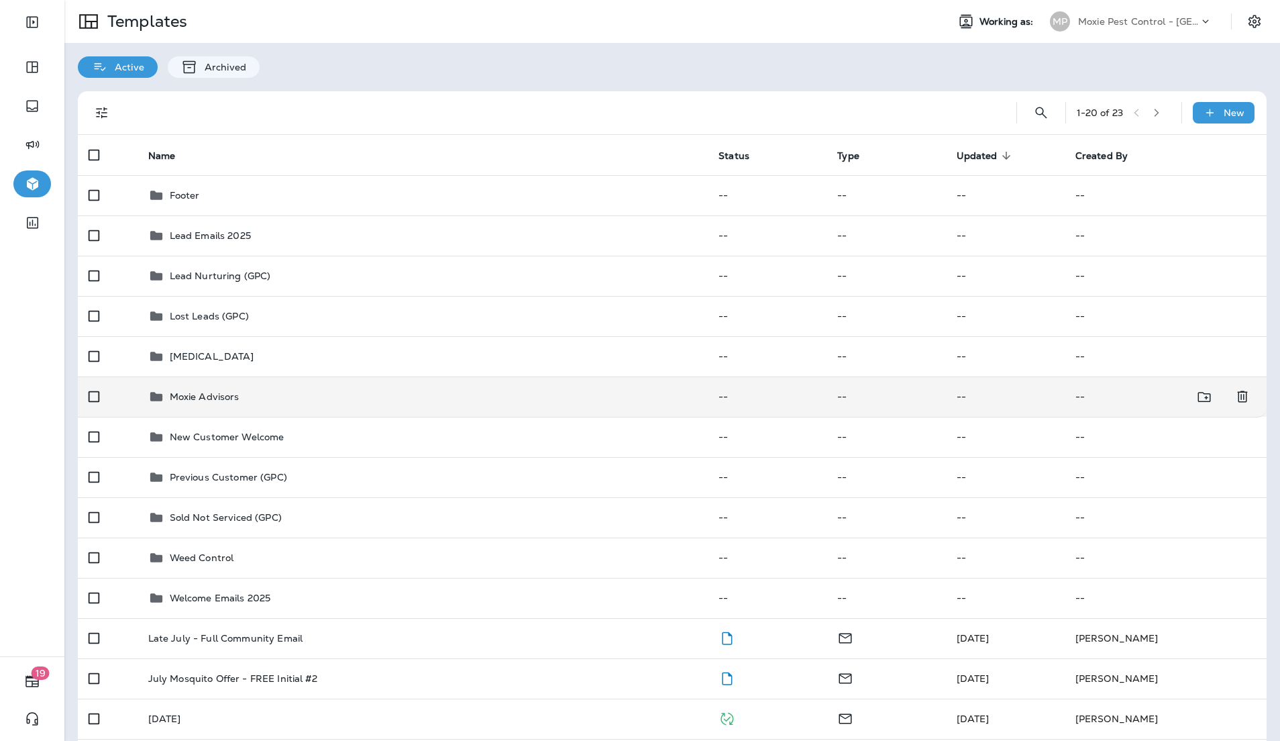
click at [280, 398] on div "Moxie Advisors" at bounding box center [423, 396] width 550 height 16
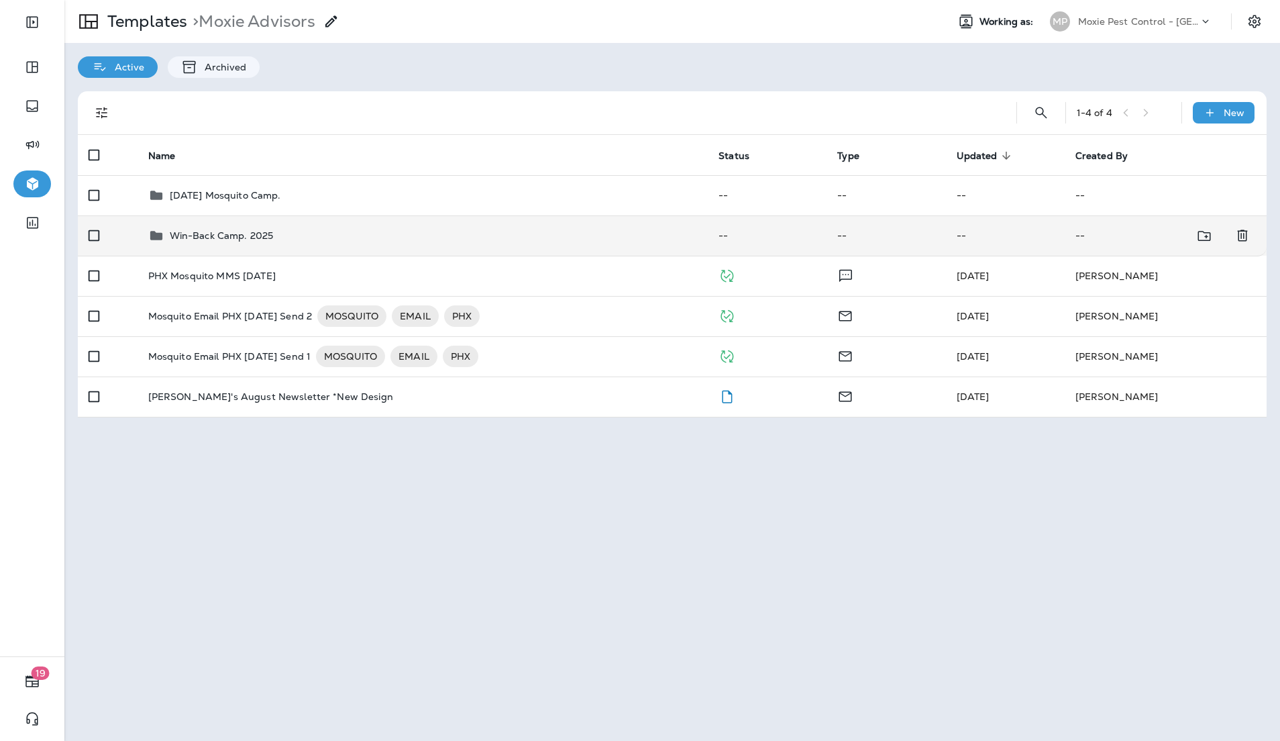
click at [257, 246] on td "Win-Back Camp. 2025" at bounding box center [423, 235] width 571 height 40
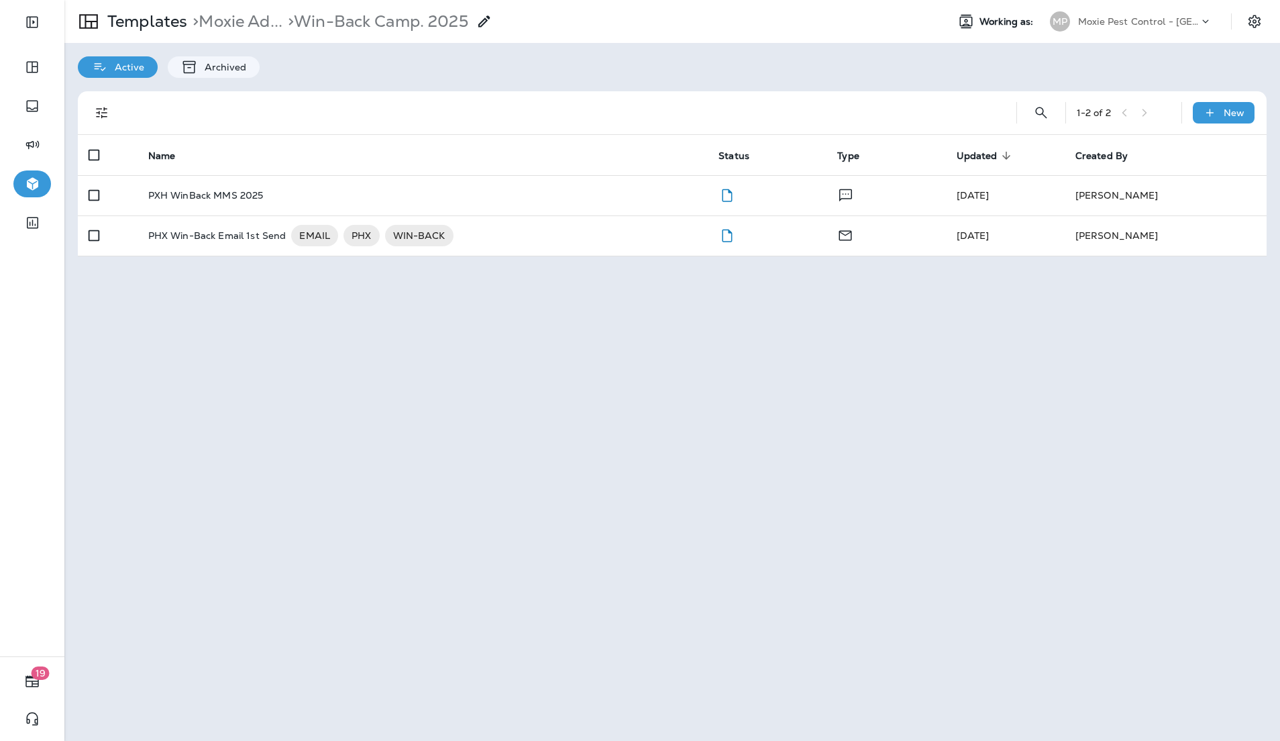
click at [1182, 23] on p "Moxie Pest Control - [GEOGRAPHIC_DATA]" at bounding box center [1138, 21] width 121 height 11
click at [1186, 6] on div "Templates > Moxie Ad... > Win-Back Camp. 2025 Working as: MP Moxie Pest Control…" at bounding box center [672, 21] width 1216 height 43
click at [1270, 19] on div at bounding box center [1262, 21] width 38 height 24
click at [1261, 21] on icon "Settings" at bounding box center [1255, 21] width 16 height 16
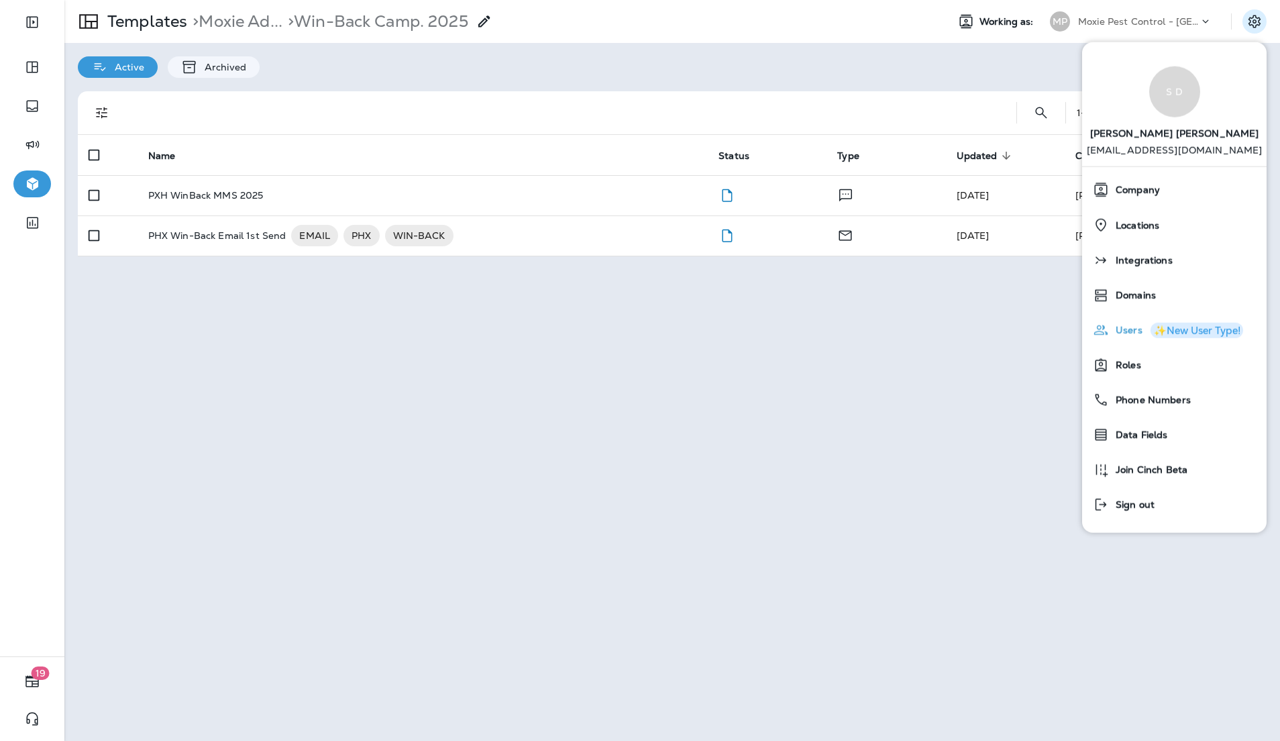
click at [1118, 328] on span "Users" at bounding box center [1126, 330] width 34 height 11
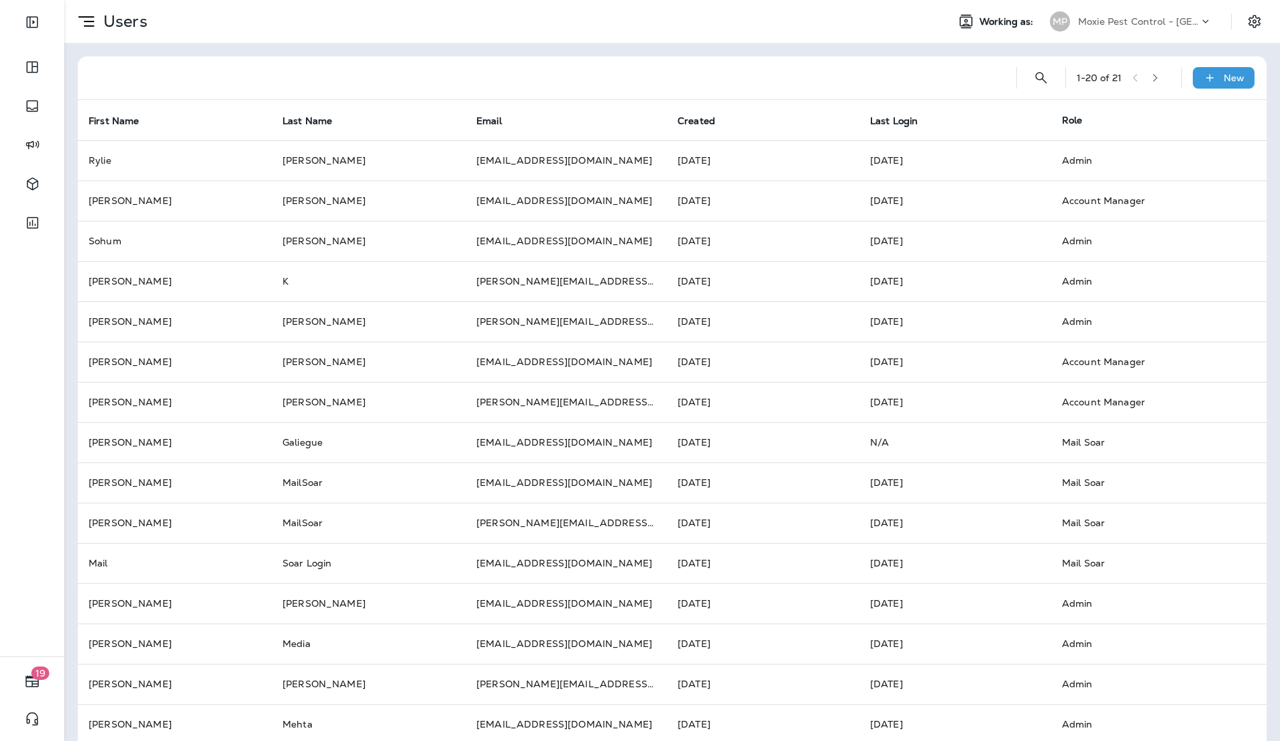
click at [1176, 24] on p "Moxie Pest Control - [GEOGRAPHIC_DATA]" at bounding box center [1138, 21] width 121 height 11
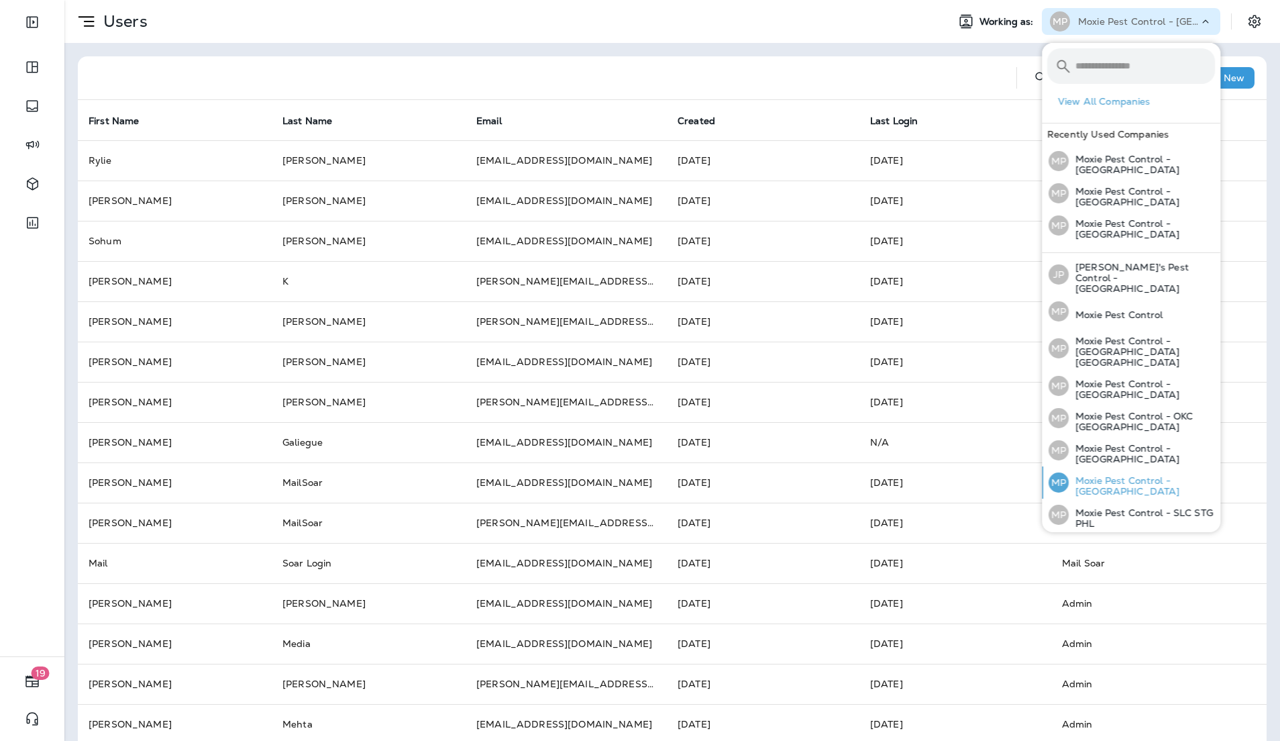
scroll to position [9, 0]
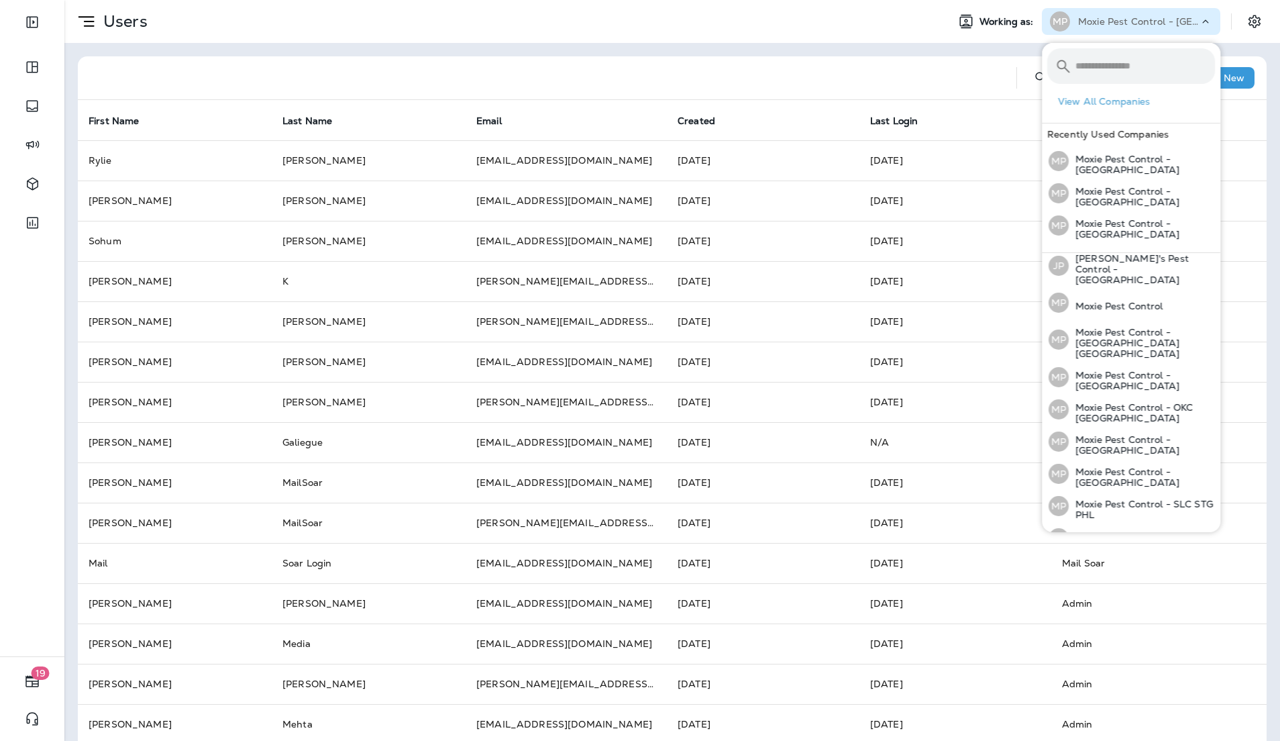
click at [813, 25] on div "Users" at bounding box center [500, 22] width 872 height 34
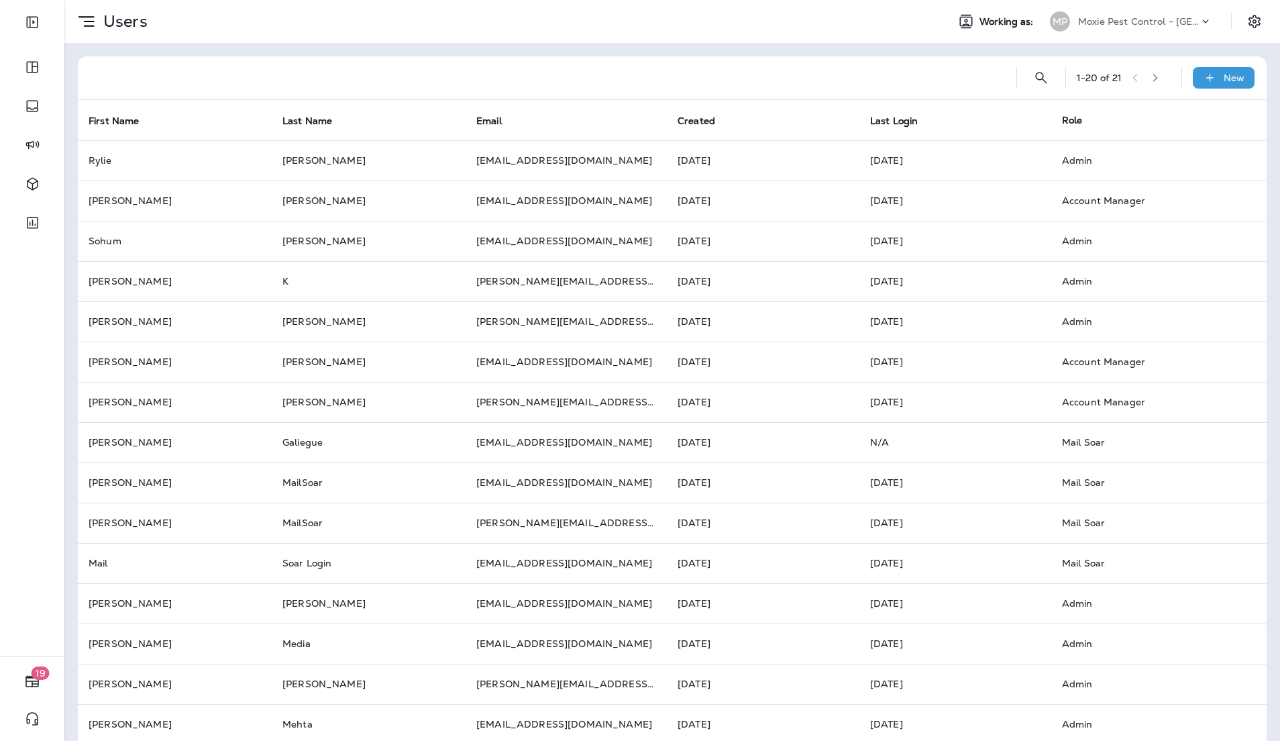
click at [1156, 22] on p "Moxie Pest Control - [GEOGRAPHIC_DATA]" at bounding box center [1138, 21] width 121 height 11
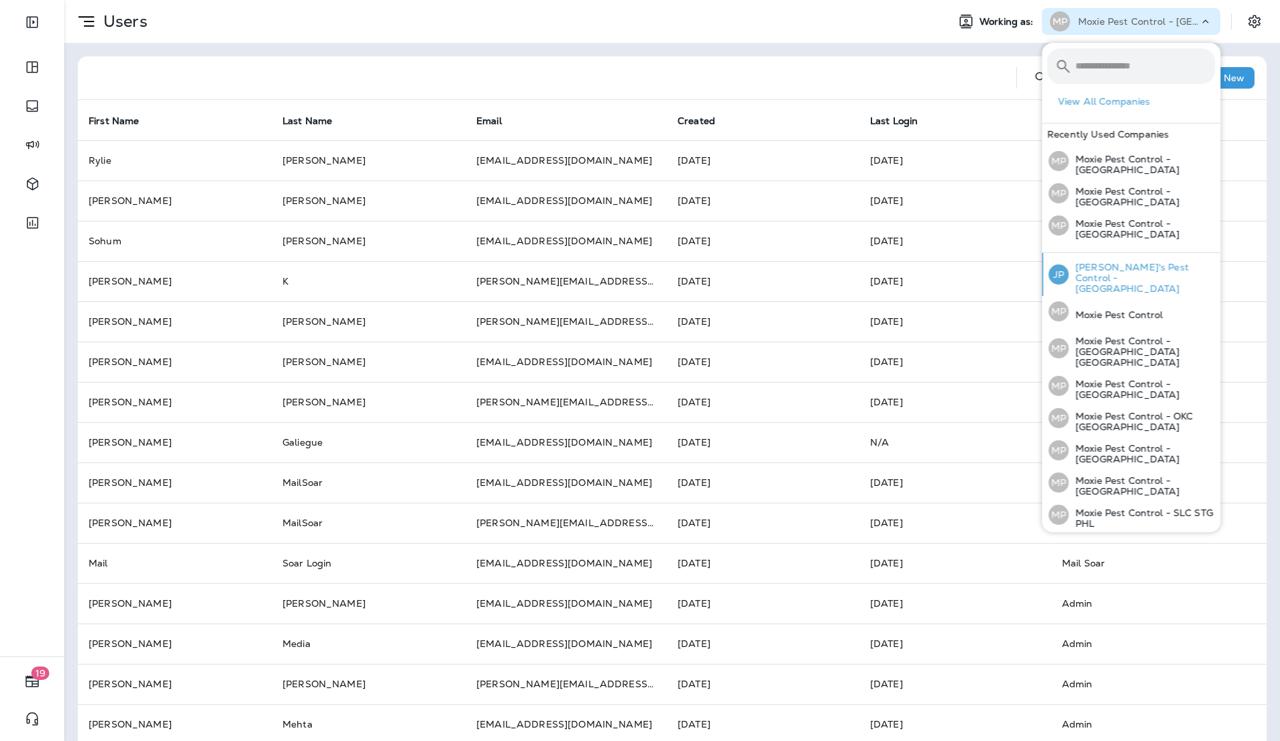
click at [1143, 268] on p "[PERSON_NAME]'s Pest Control - [GEOGRAPHIC_DATA]" at bounding box center [1142, 278] width 146 height 32
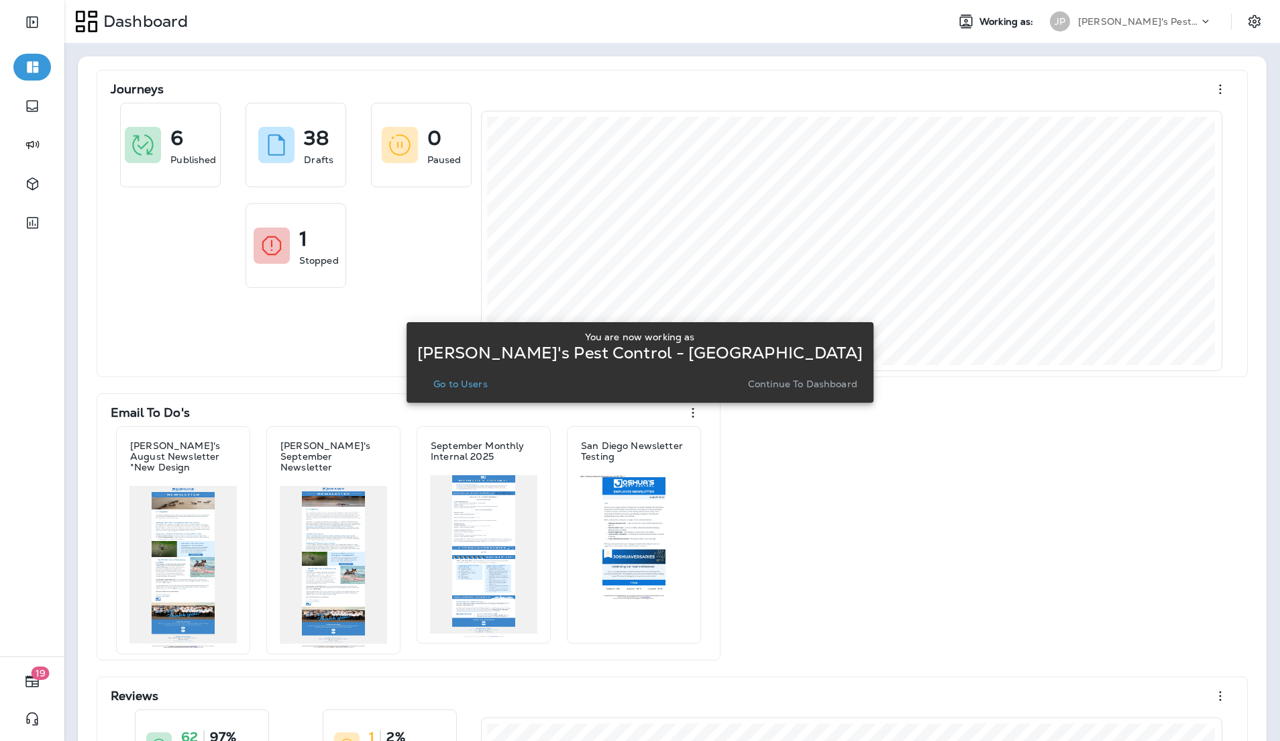
click at [488, 384] on p "Go to Users" at bounding box center [460, 383] width 54 height 11
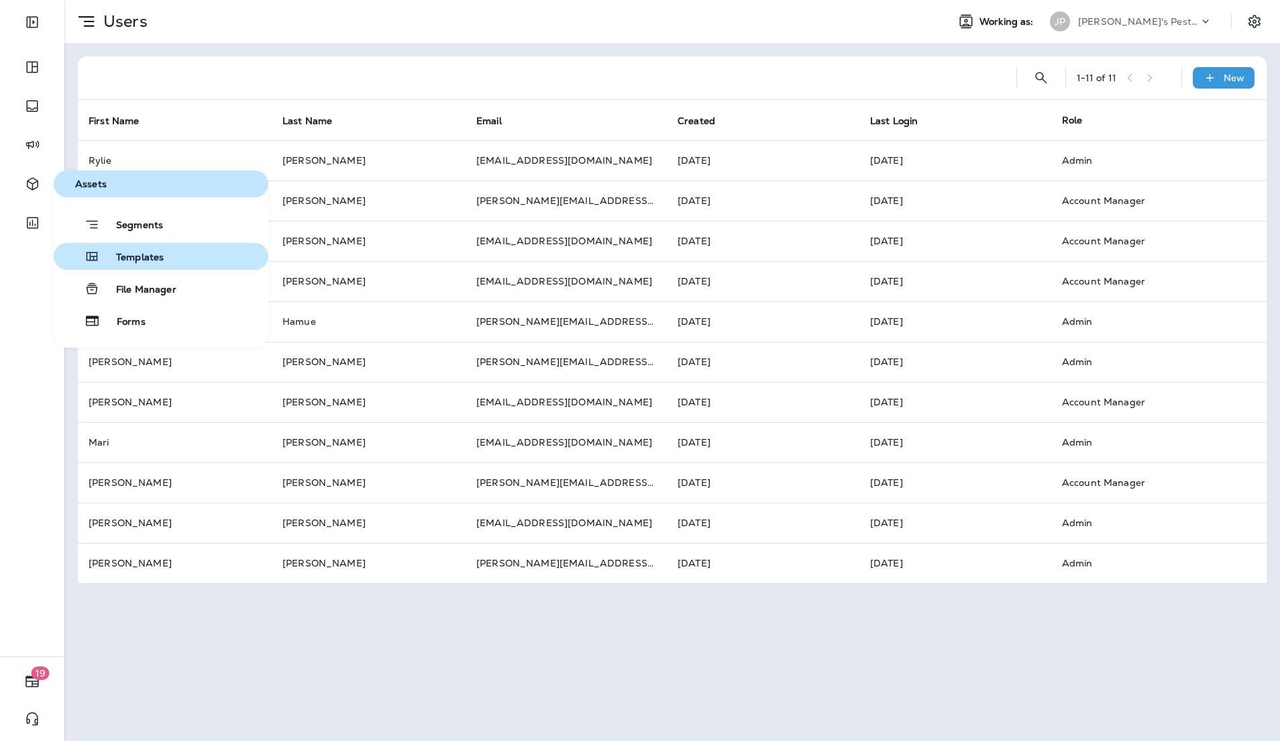
click at [163, 249] on button "Templates" at bounding box center [161, 256] width 215 height 27
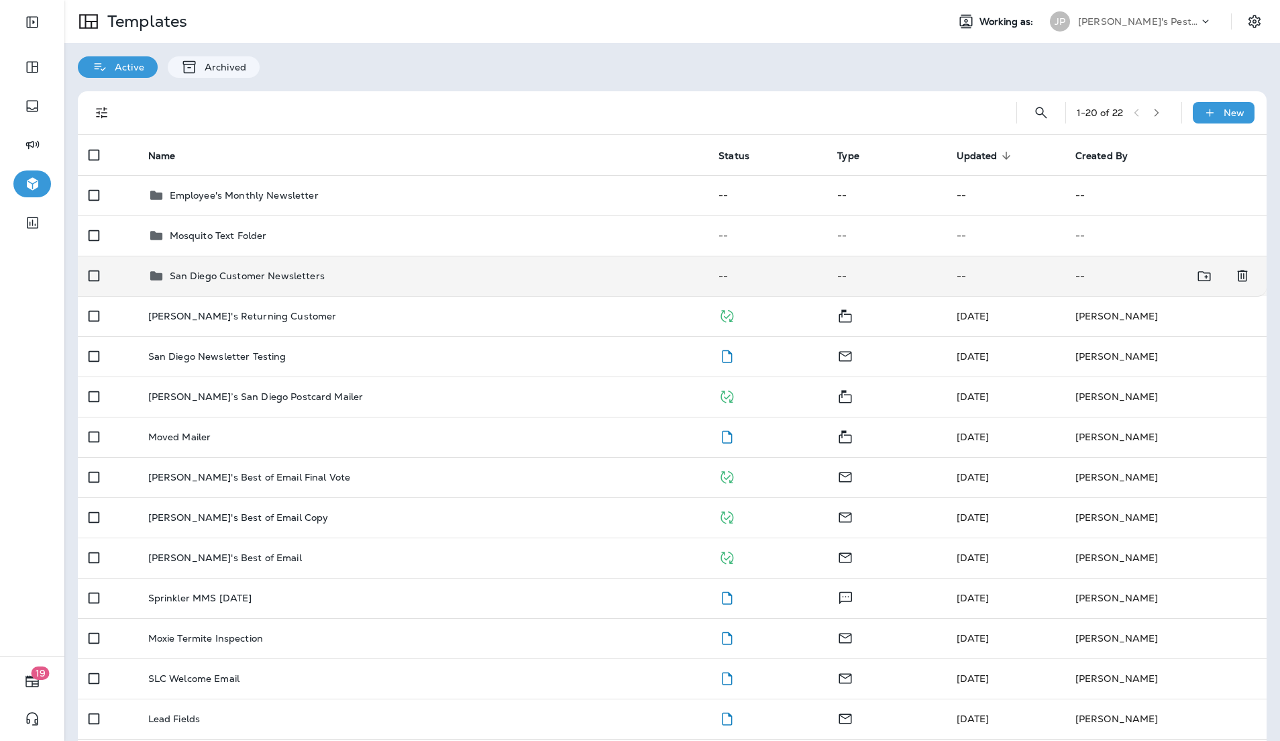
click at [275, 280] on p "San Diego Customer Newsletters" at bounding box center [247, 275] width 155 height 11
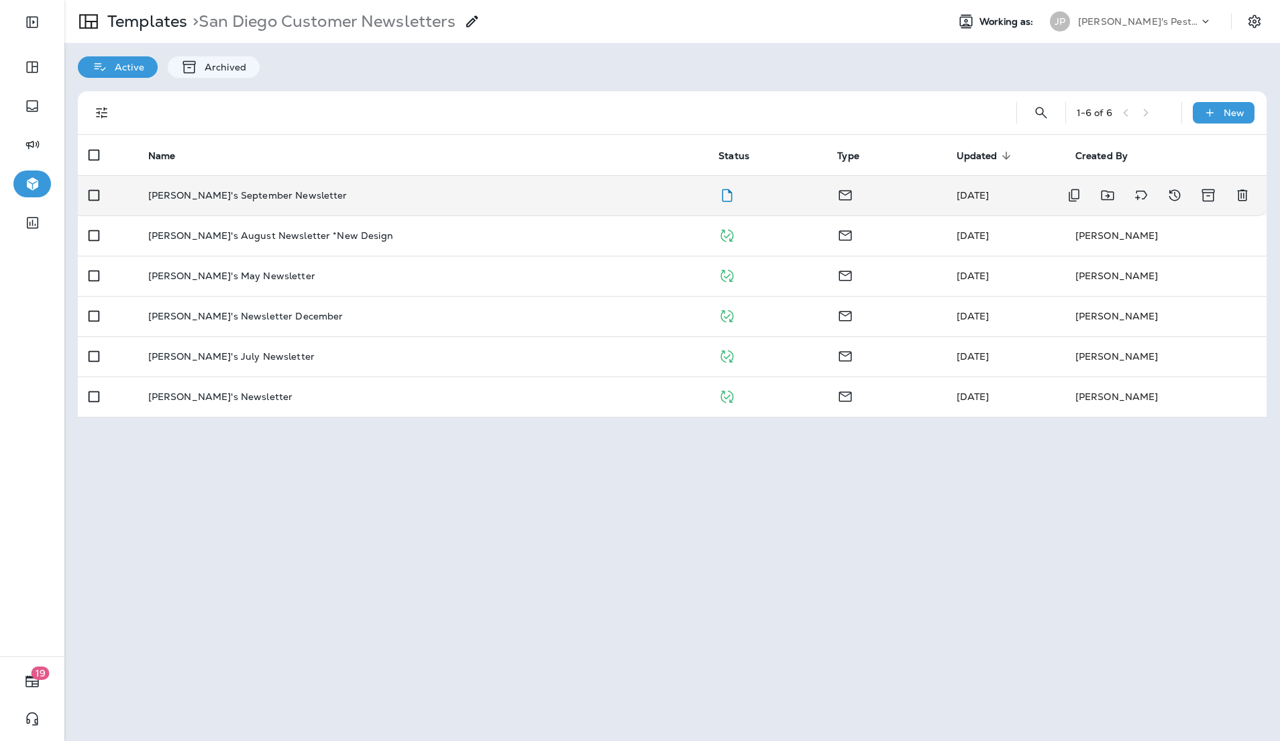
click at [274, 199] on p "[PERSON_NAME]'s September Newsletter" at bounding box center [247, 195] width 199 height 11
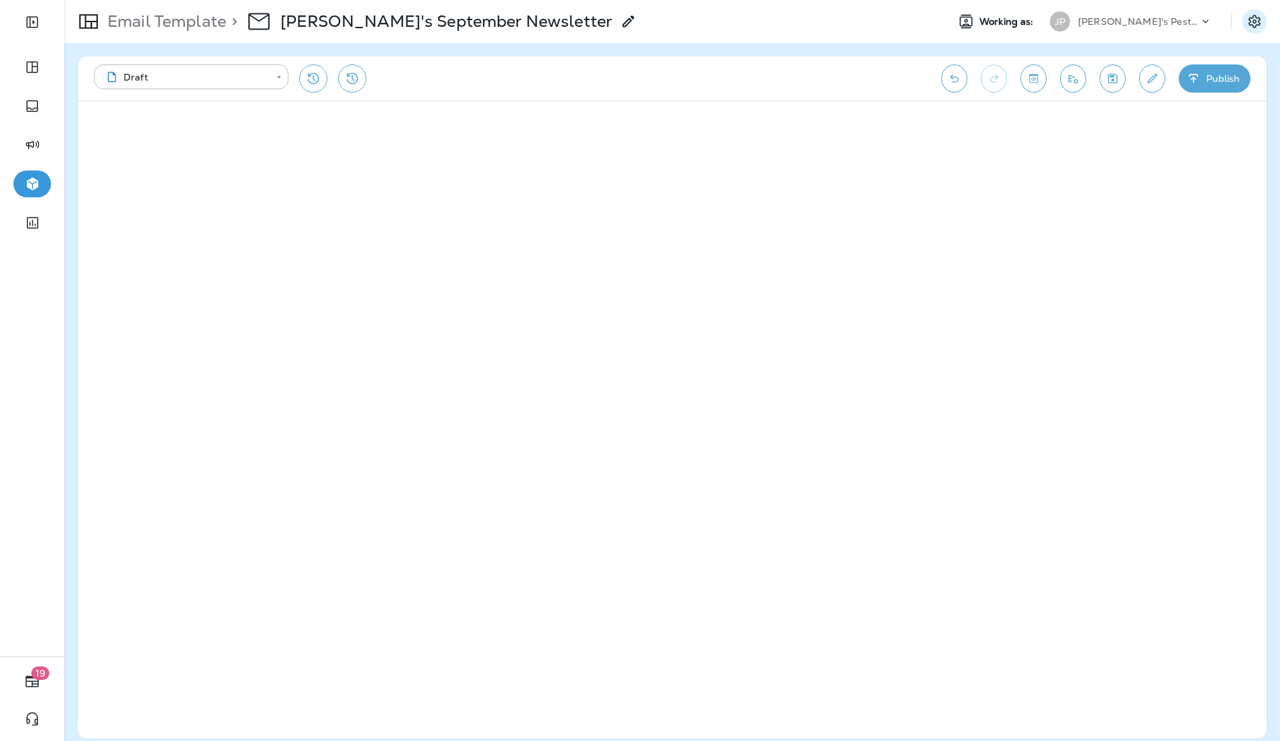
click at [1263, 23] on button "Settings" at bounding box center [1255, 21] width 24 height 24
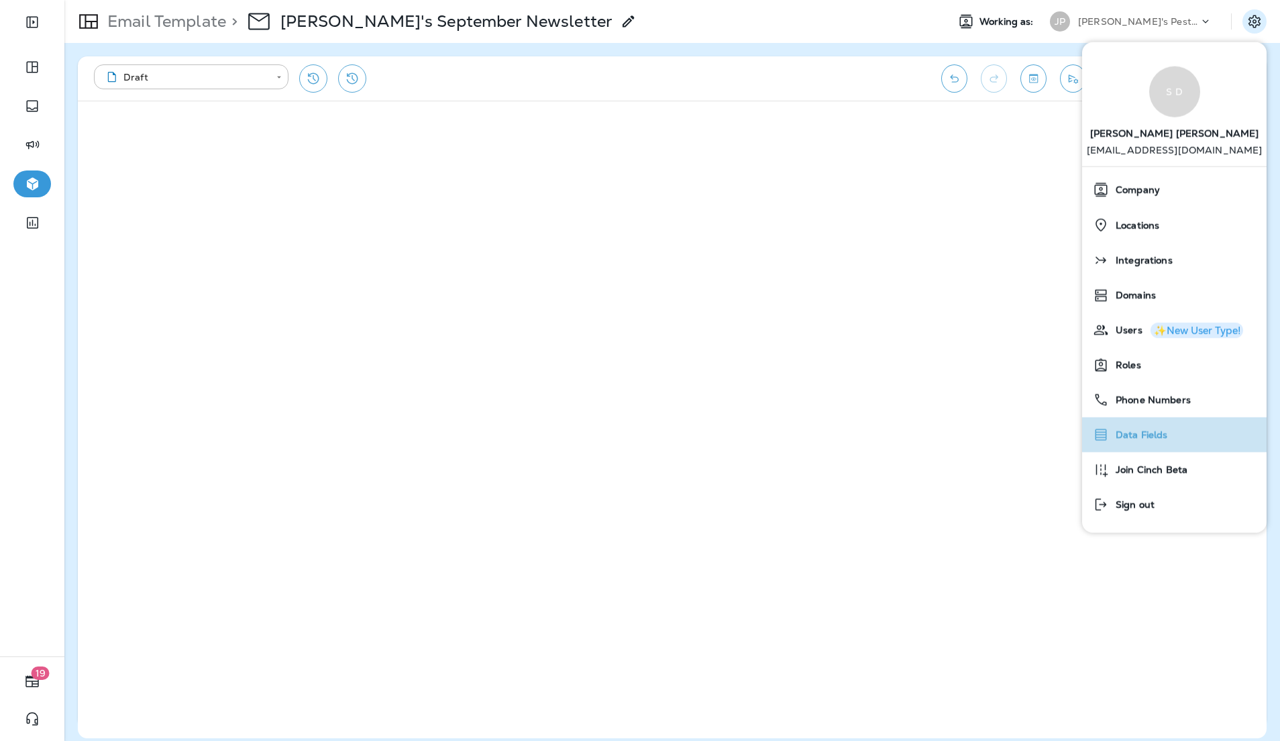
click at [1145, 439] on span "Data Fields" at bounding box center [1138, 434] width 59 height 11
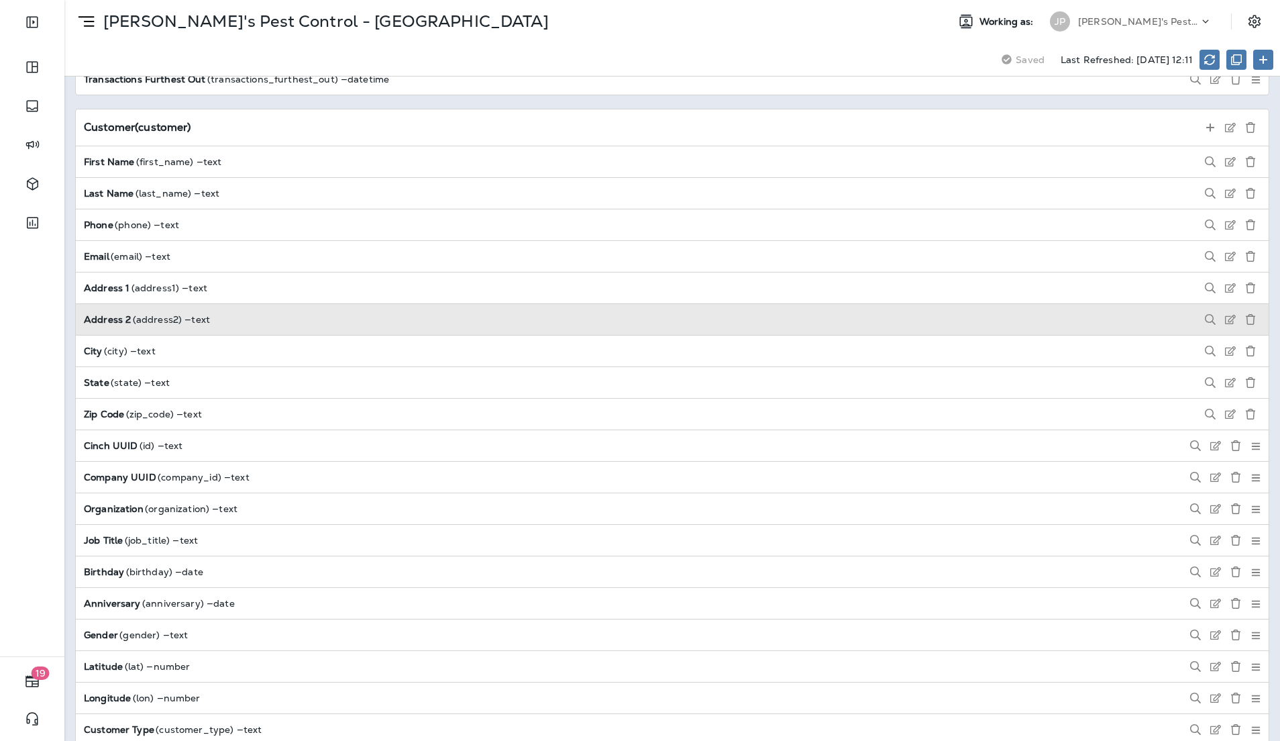
scroll to position [1103, 0]
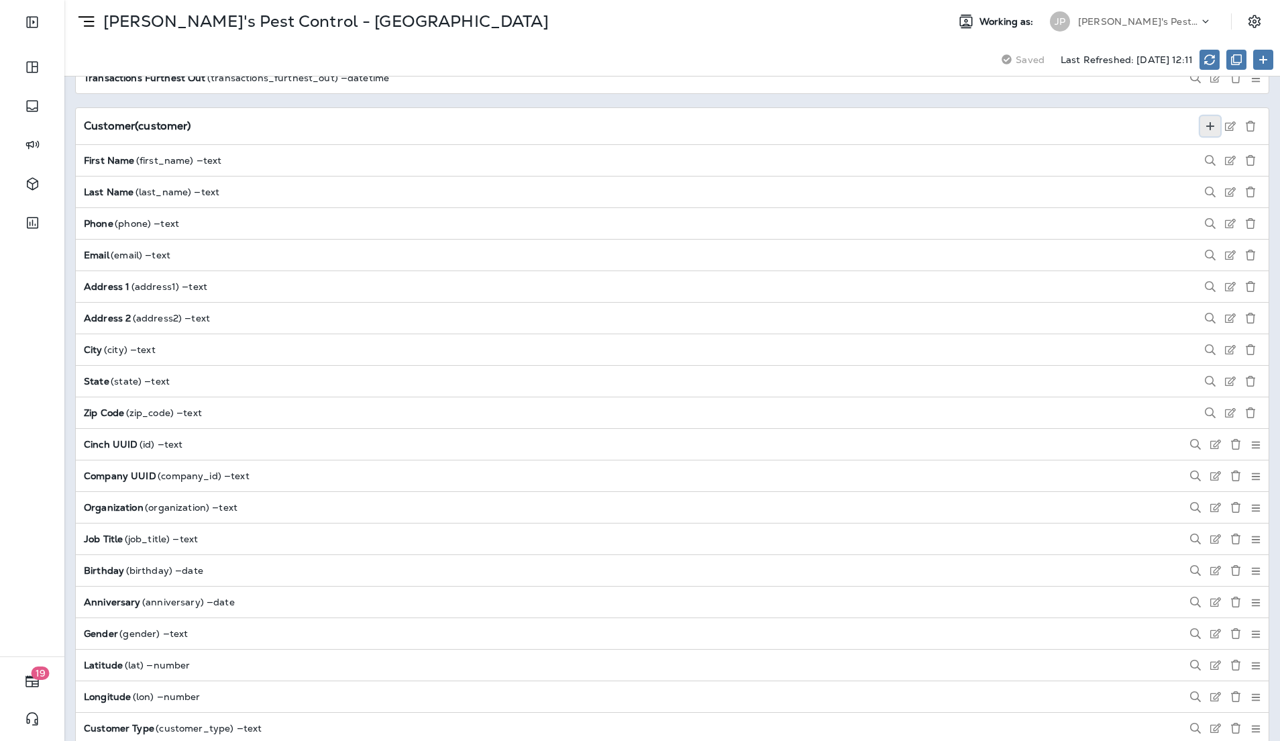
click at [1205, 132] on icon at bounding box center [1210, 126] width 11 height 11
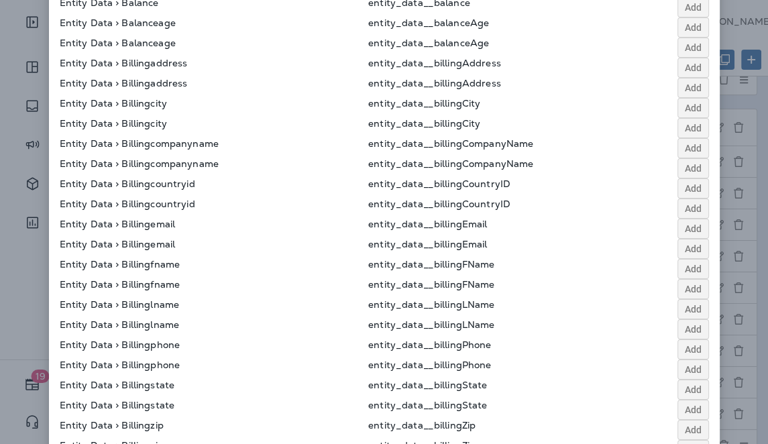
scroll to position [0, 0]
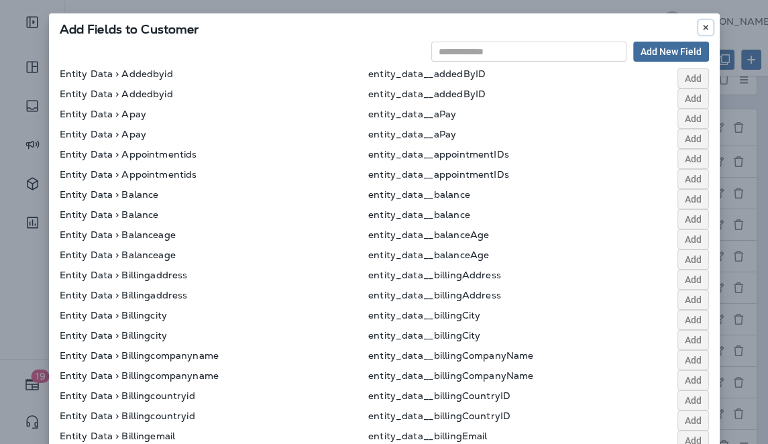
click at [704, 29] on use at bounding box center [705, 27] width 5 height 5
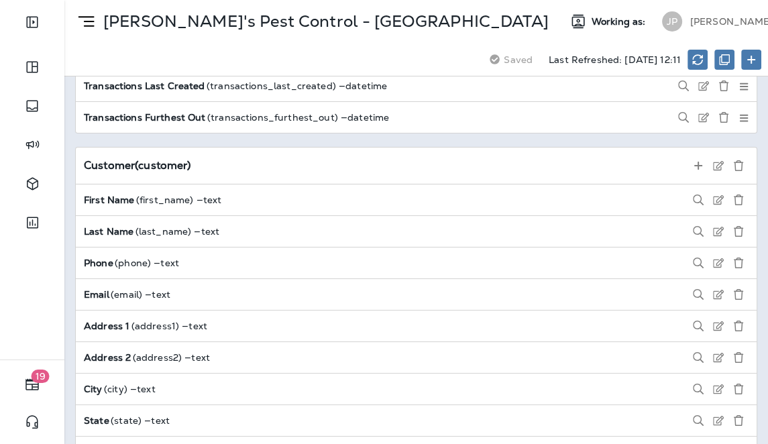
scroll to position [1061, 0]
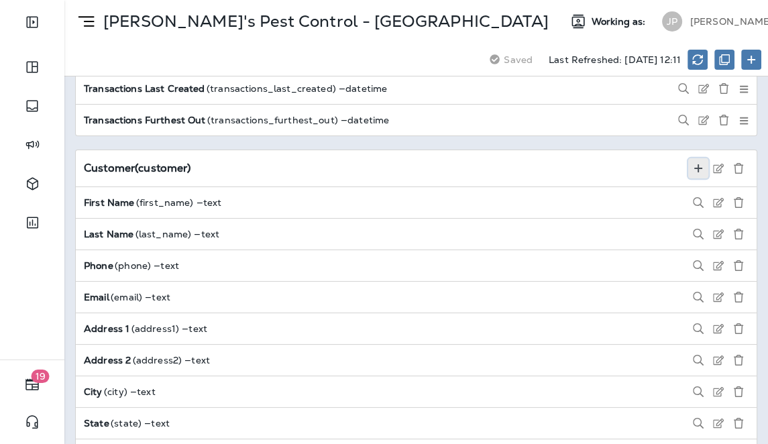
click at [695, 163] on icon at bounding box center [698, 168] width 11 height 11
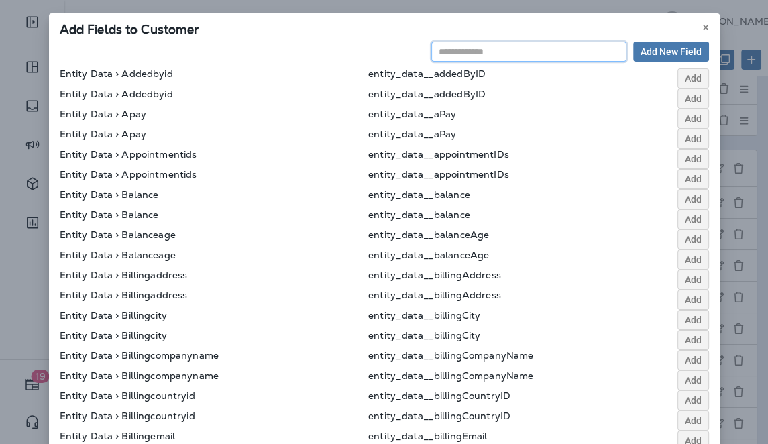
click at [527, 49] on input "text" at bounding box center [528, 52] width 195 height 20
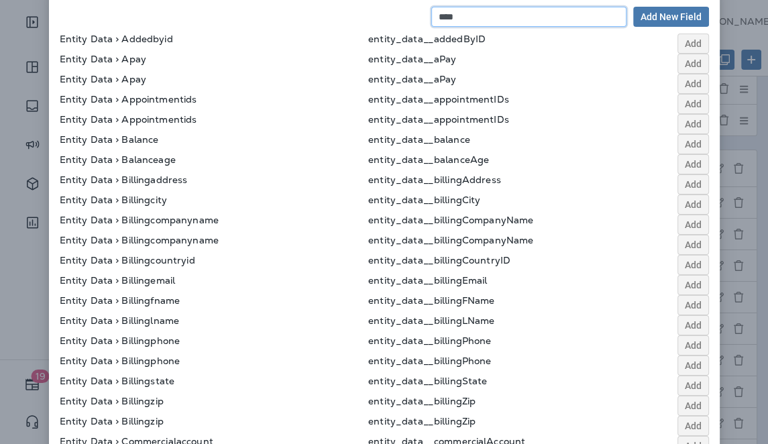
scroll to position [0, 0]
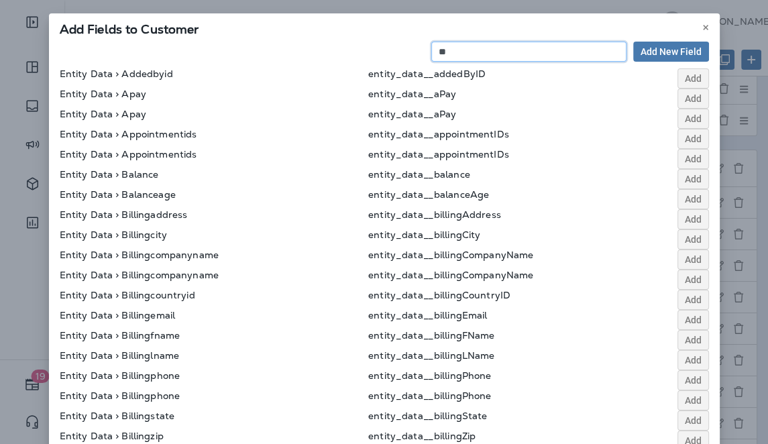
type input "*"
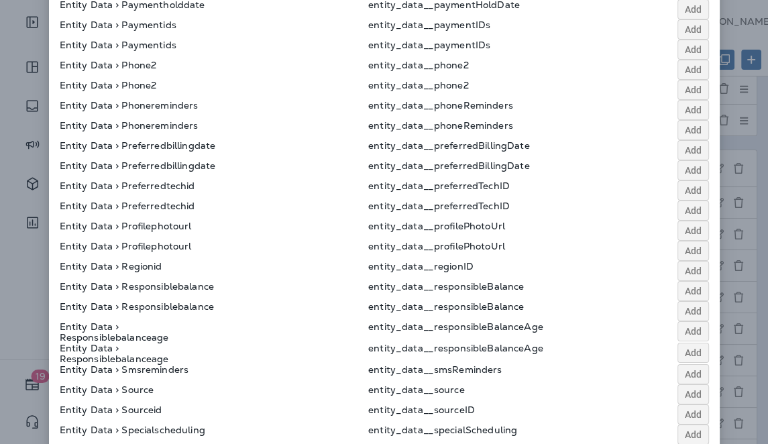
scroll to position [878, 0]
